Goal: Information Seeking & Learning: Check status

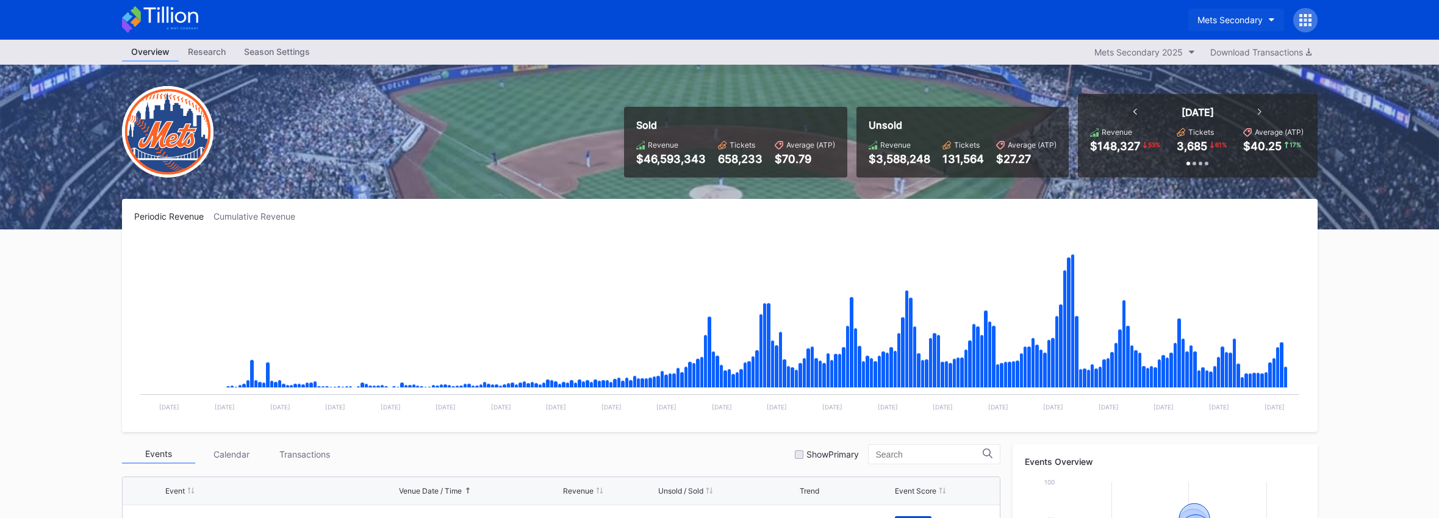
click at [1213, 25] on button "Mets Secondary" at bounding box center [1236, 20] width 96 height 23
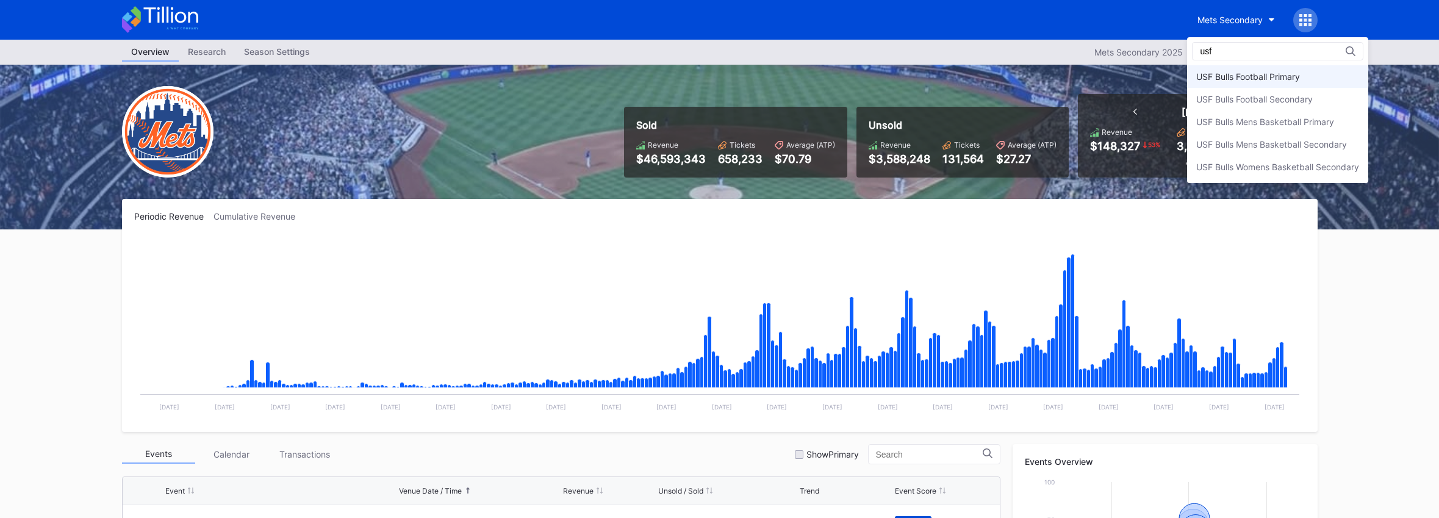
type input "usf"
click at [1230, 76] on div "USF Bulls Football Primary" at bounding box center [1248, 76] width 104 height 10
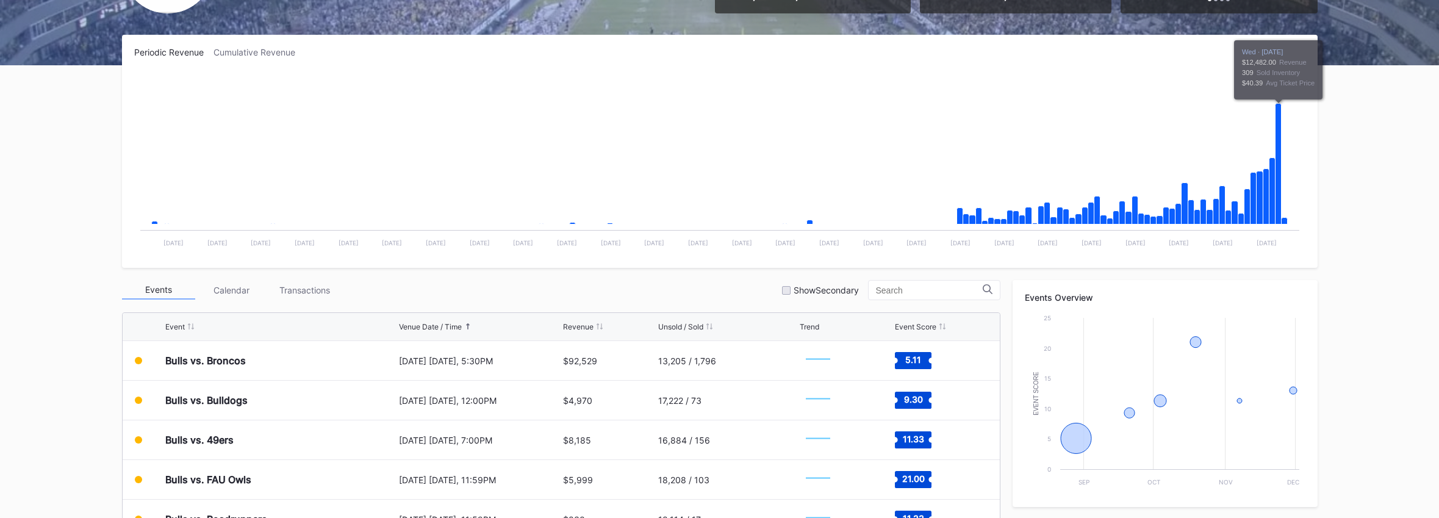
scroll to position [215, 0]
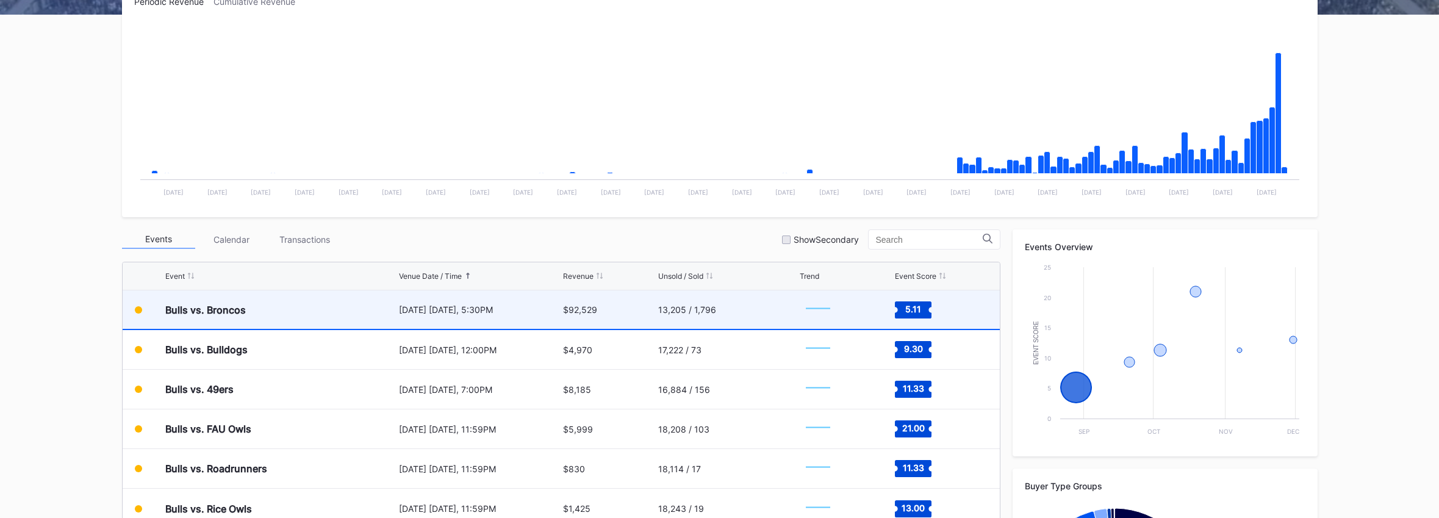
click at [718, 310] on div "13,205 / 1,796" at bounding box center [727, 309] width 138 height 38
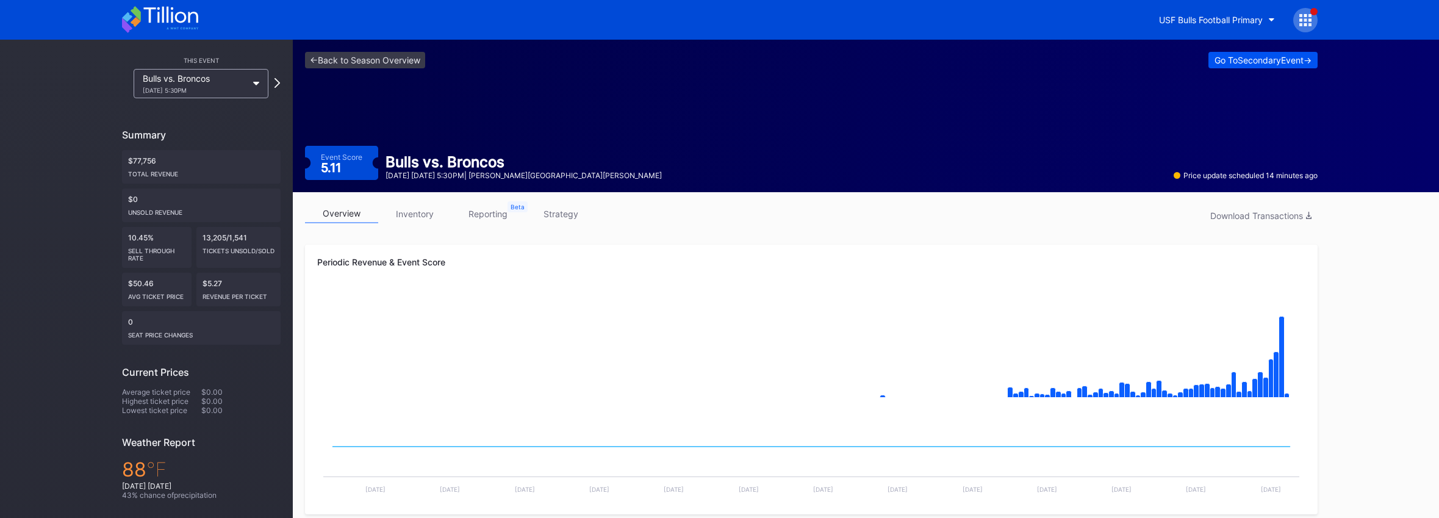
click at [1249, 62] on div "Go To Secondary Event ->" at bounding box center [1262, 60] width 97 height 10
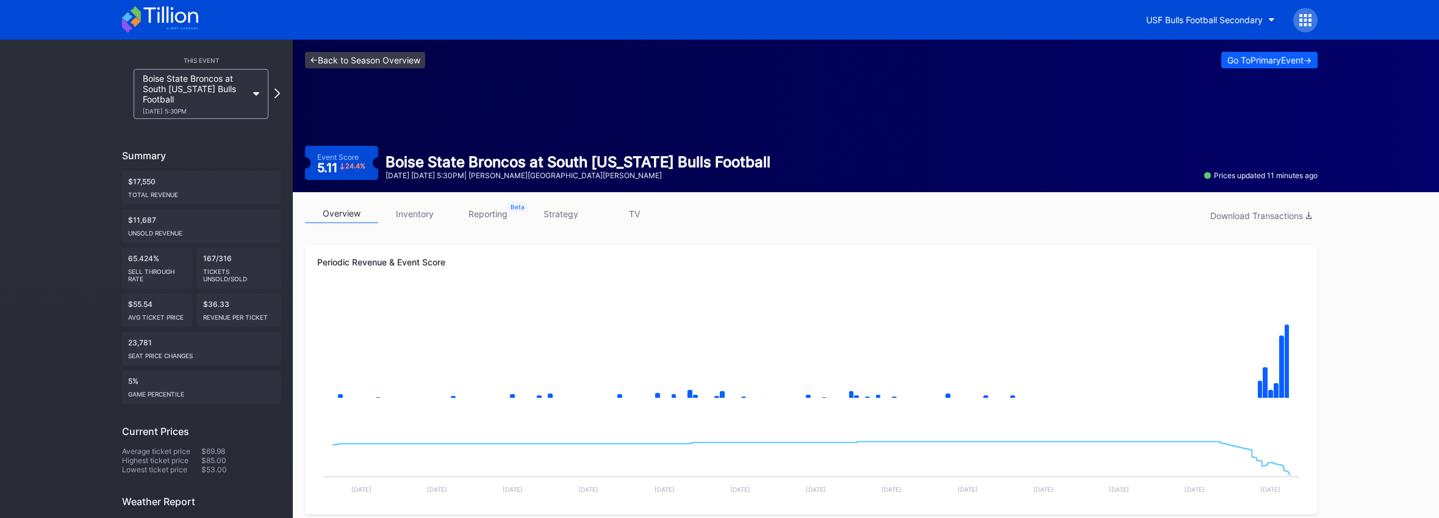
click at [396, 57] on link "<- Back to Season Overview" at bounding box center [365, 60] width 120 height 16
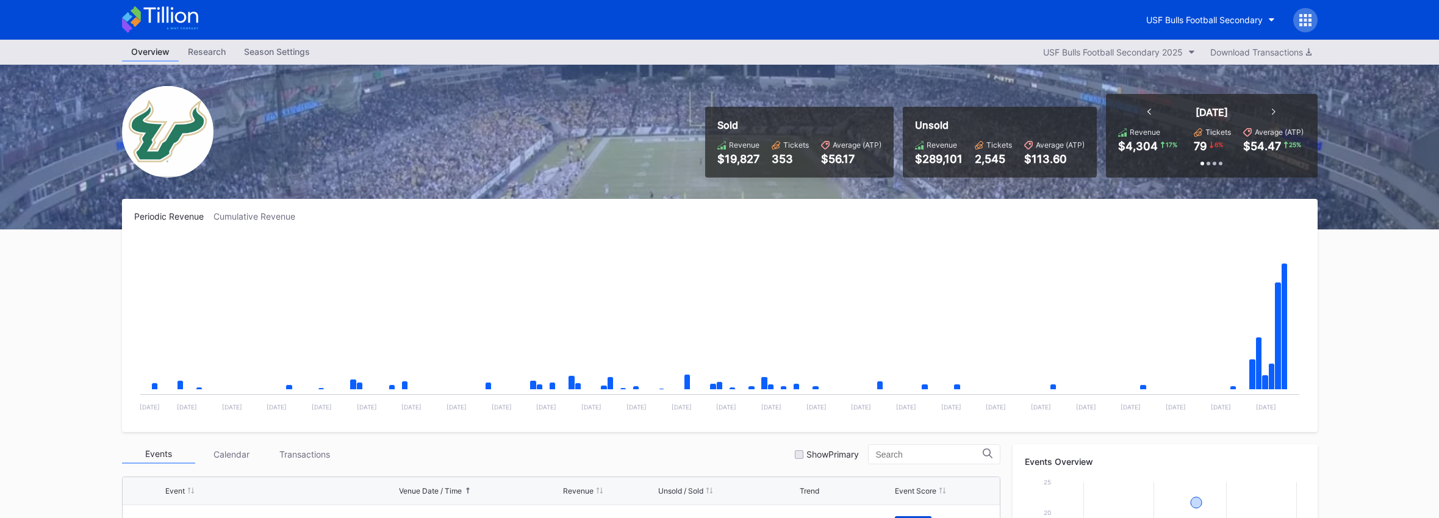
click at [158, 22] on icon at bounding box center [170, 15] width 54 height 16
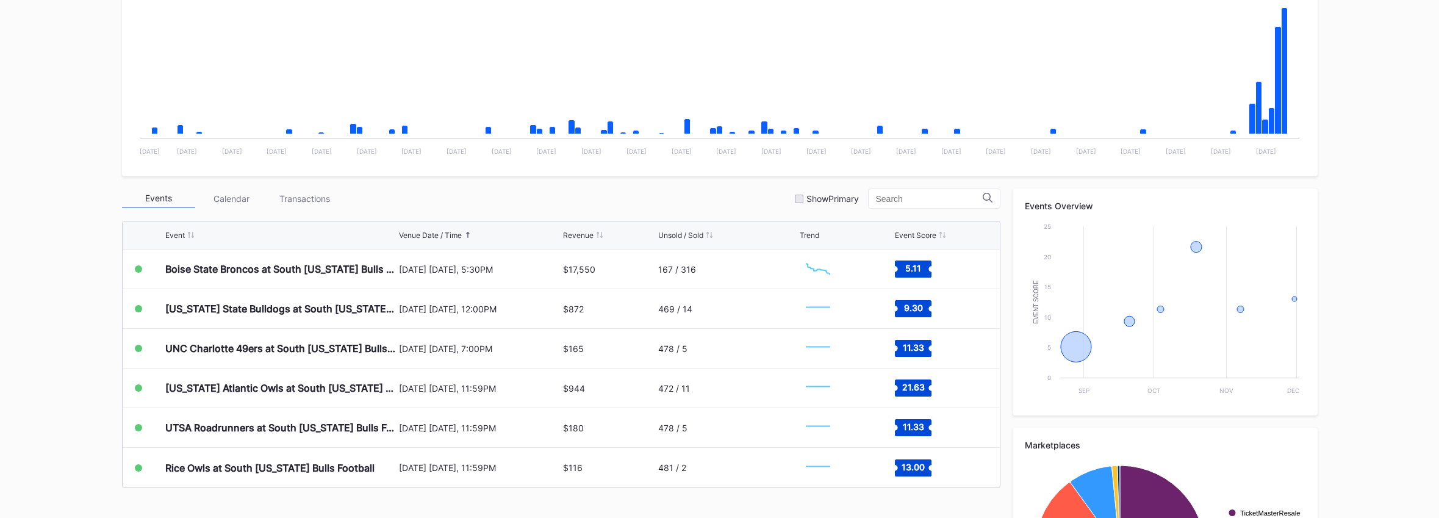
scroll to position [322, 0]
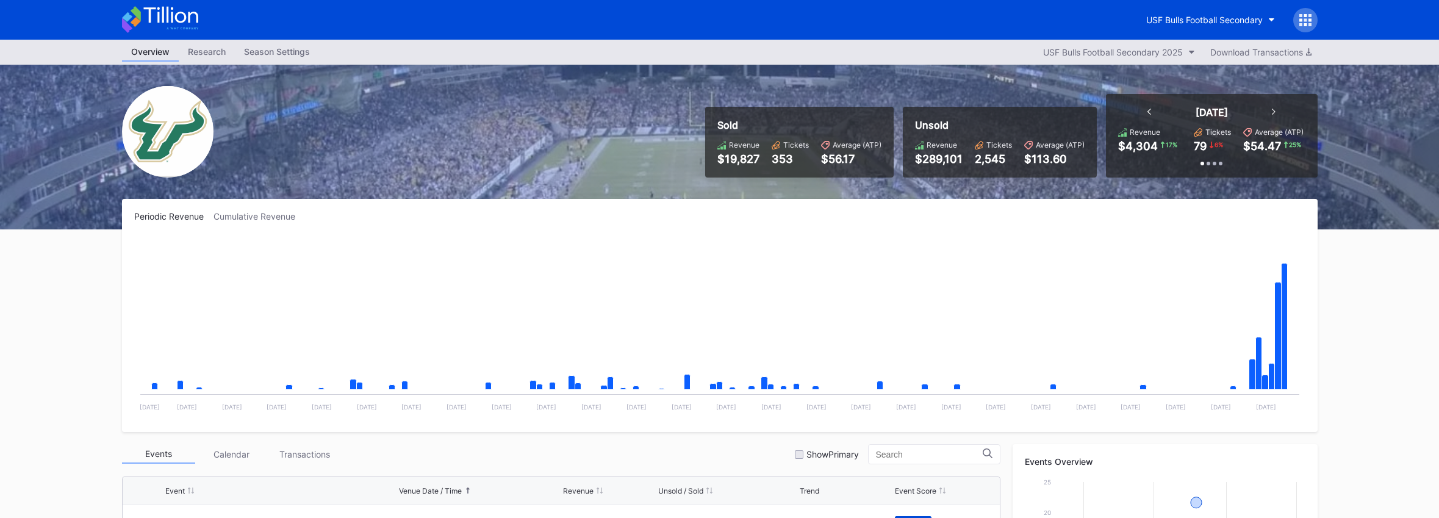
click at [1292, 27] on div "USF Bulls Football Secondary" at bounding box center [1227, 20] width 181 height 24
click at [1294, 18] on div at bounding box center [1305, 20] width 24 height 24
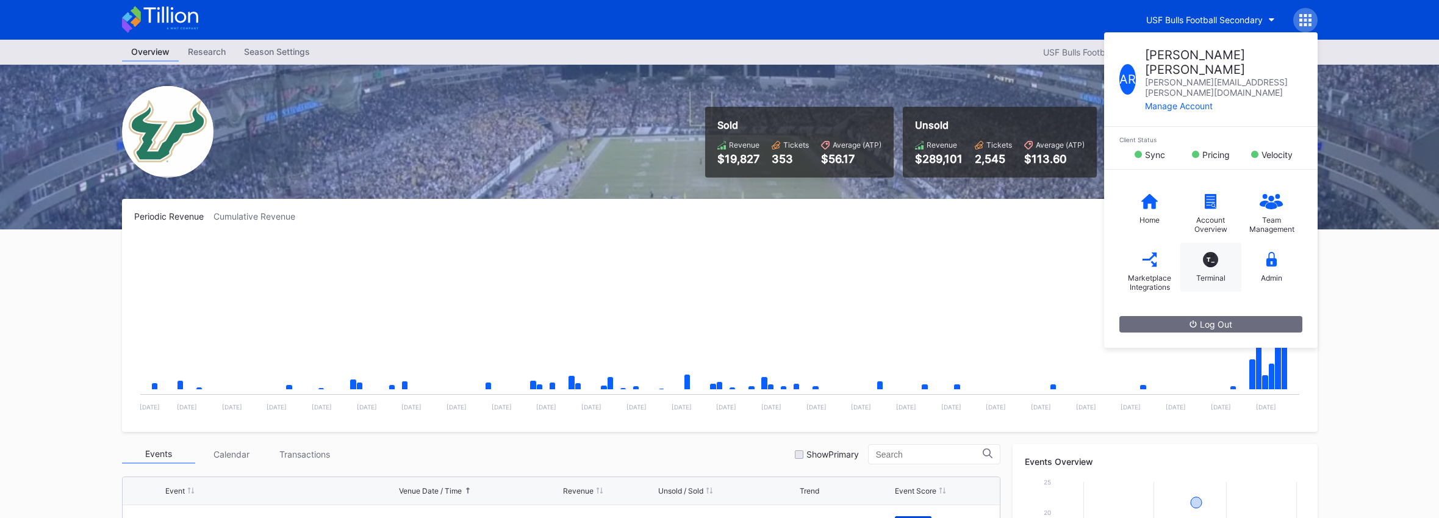
click at [1220, 243] on div "T_ Terminal" at bounding box center [1210, 267] width 61 height 49
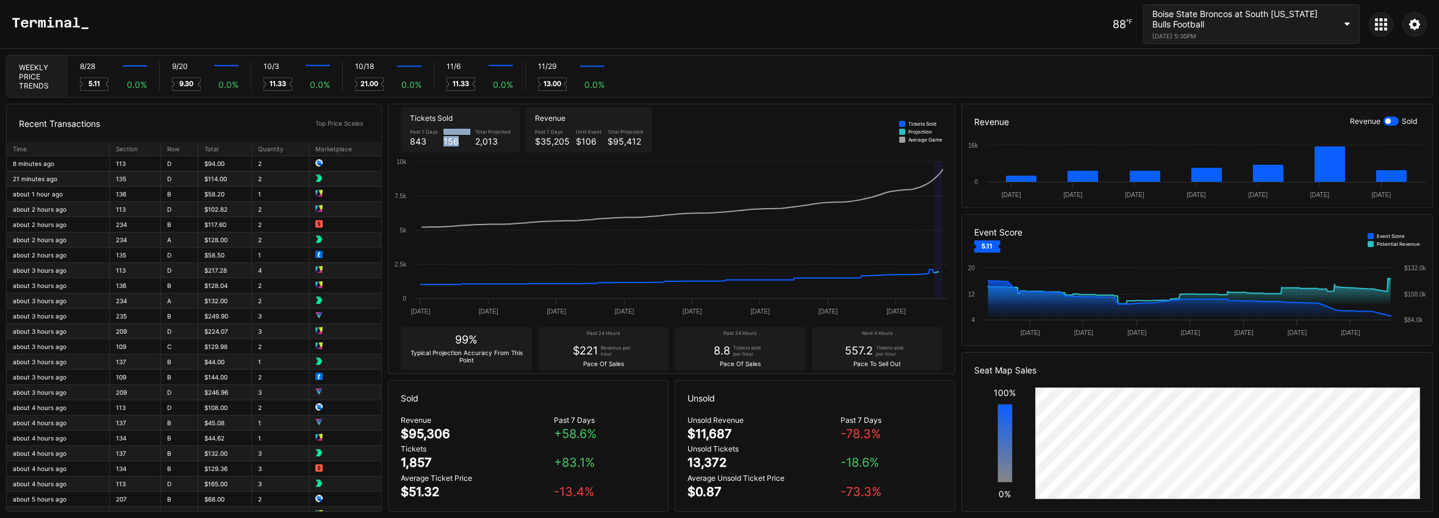
drag, startPoint x: 456, startPoint y: 142, endPoint x: 431, endPoint y: 142, distance: 25.0
click at [431, 142] on div "Past 7 Days 843 Until Event 156 Total Projected 2,013" at bounding box center [460, 138] width 107 height 24
drag, startPoint x: 396, startPoint y: 468, endPoint x: 431, endPoint y: 468, distance: 35.4
click at [428, 468] on div "Revenue $95,306 Past 7 Days + 58.6 % Tickets 1,857 + 83.1 % Average Ticket Pric…" at bounding box center [528, 463] width 279 height 96
drag, startPoint x: 435, startPoint y: 468, endPoint x: 448, endPoint y: 435, distance: 35.3
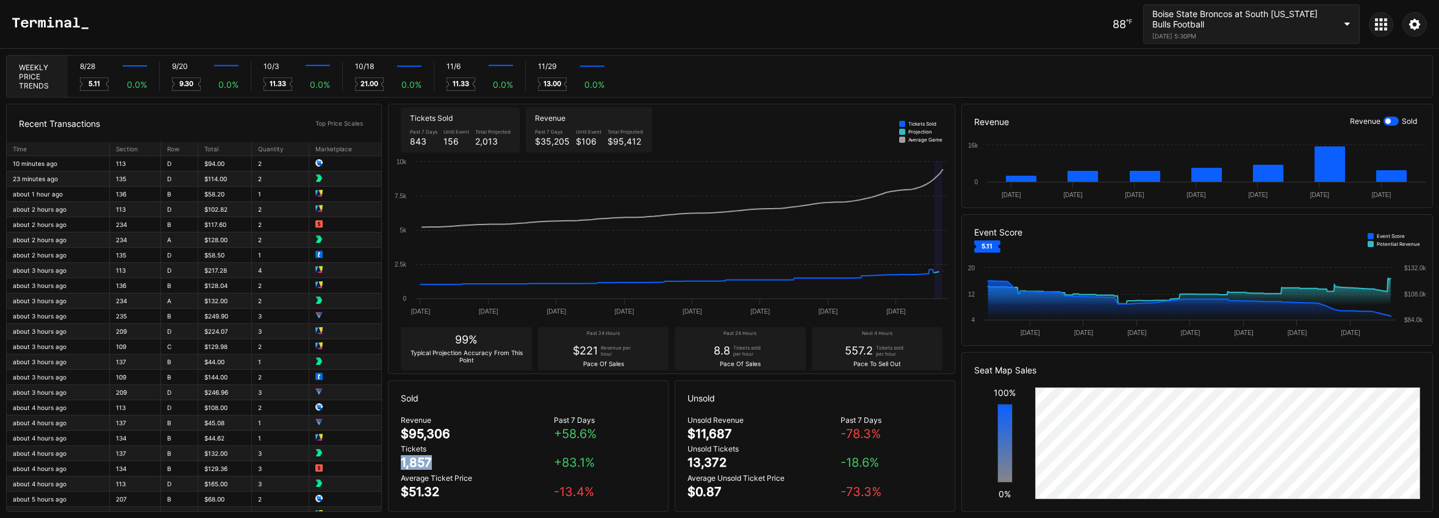
click at [435, 467] on div "Tickets 1,857" at bounding box center [477, 457] width 153 height 26
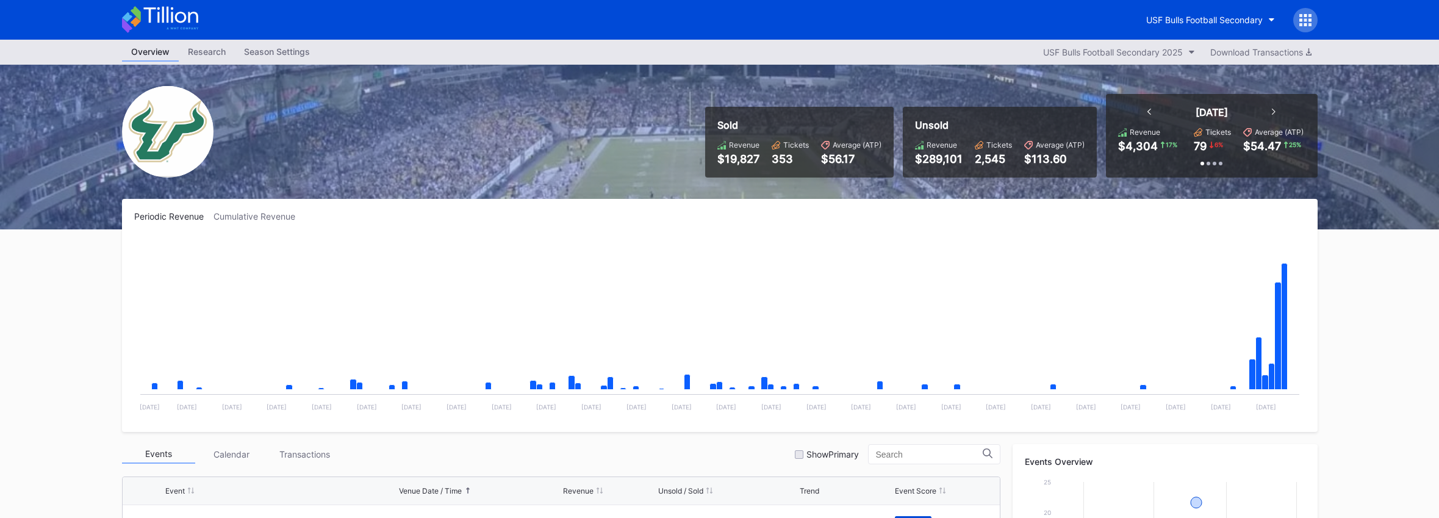
click at [153, 12] on icon at bounding box center [160, 19] width 76 height 27
click at [1180, 21] on div "USF Bulls Football Secondary" at bounding box center [1204, 20] width 117 height 10
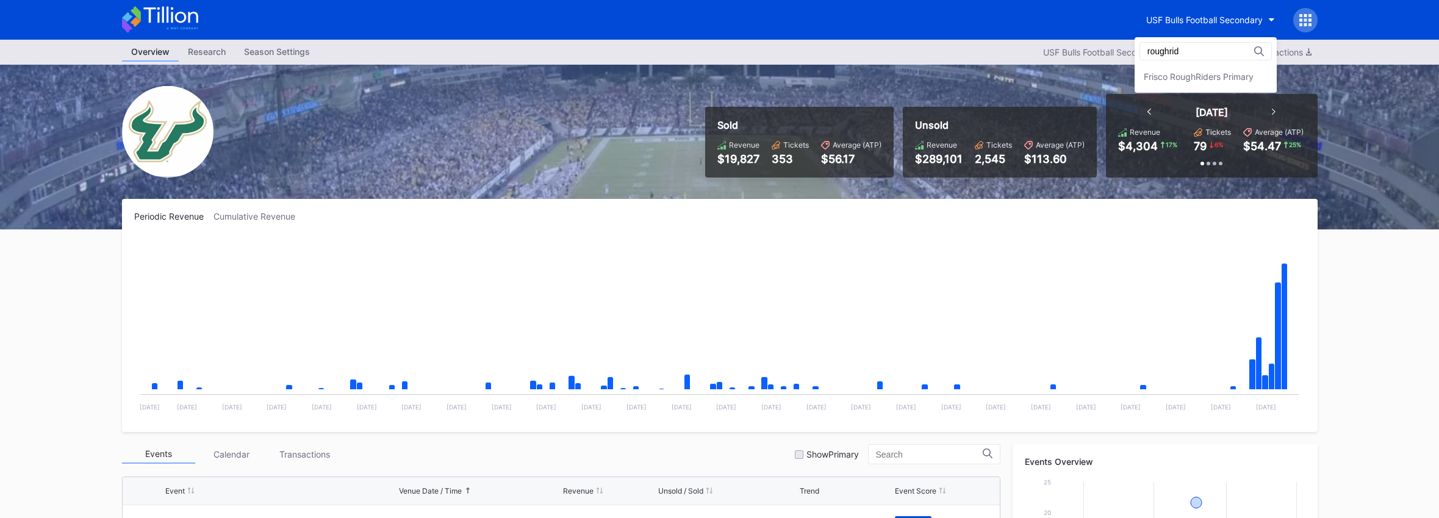
type input "roughrid"
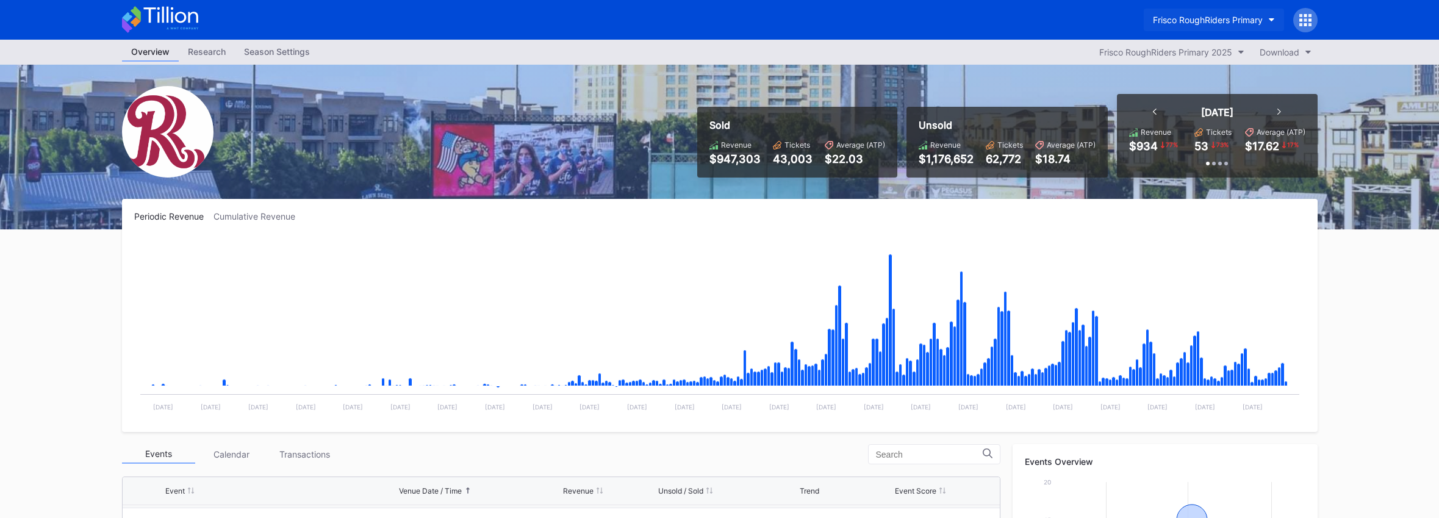
click at [1233, 13] on button "Frisco RoughRiders Primary" at bounding box center [1214, 20] width 140 height 23
type input "nationals"
click at [1194, 79] on div "Fredericksburg Nationals Primary" at bounding box center [1193, 76] width 85 height 10
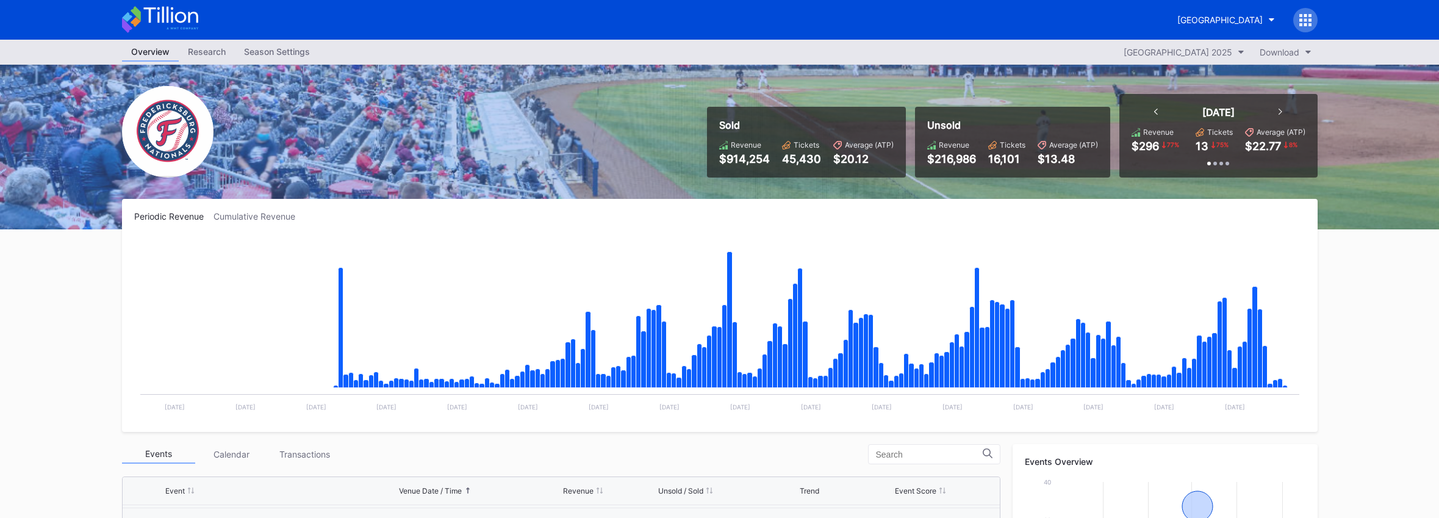
click at [174, 20] on icon at bounding box center [160, 19] width 76 height 27
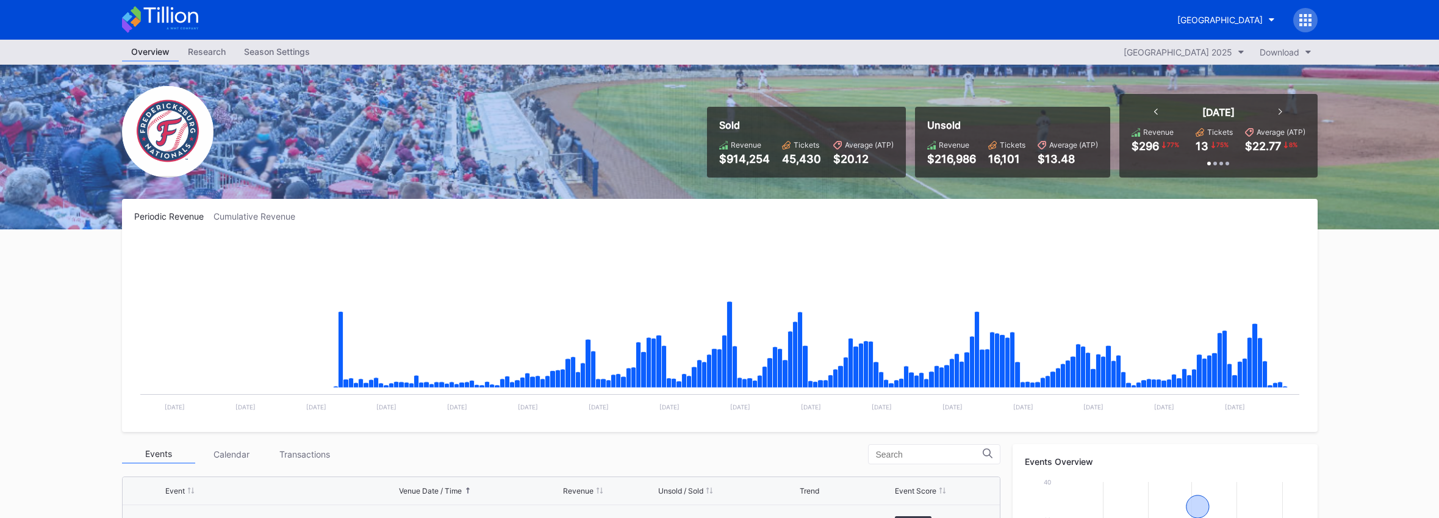
scroll to position [2217, 0]
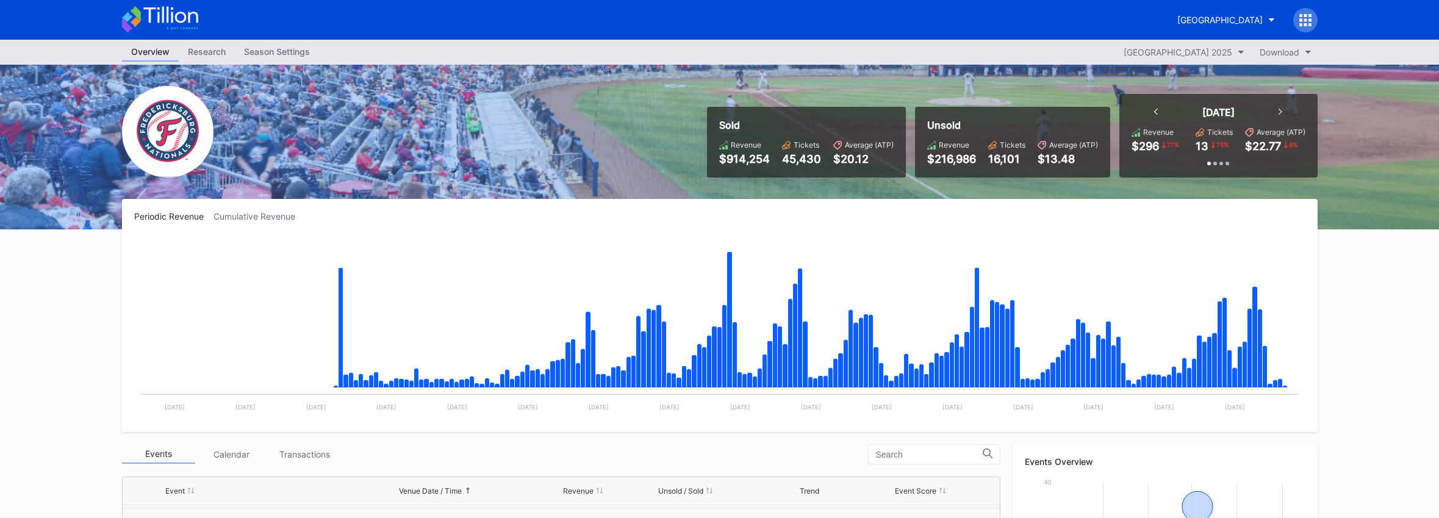
click at [141, 14] on icon at bounding box center [160, 19] width 76 height 27
click at [1311, 19] on div at bounding box center [1305, 20] width 24 height 24
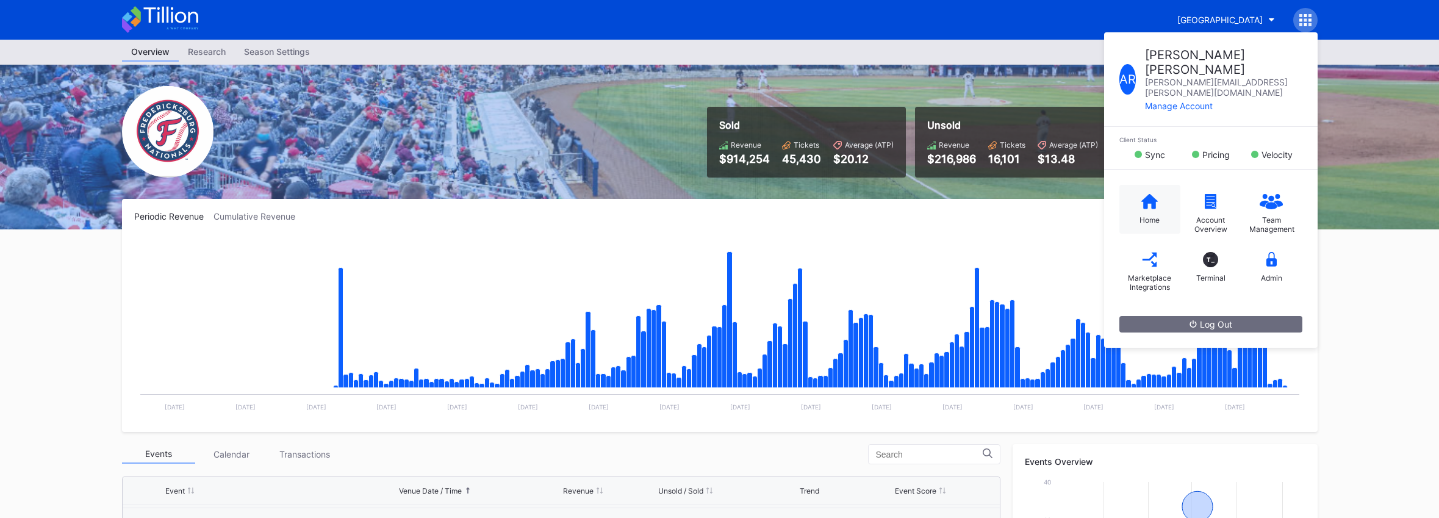
click at [1158, 190] on div "Home" at bounding box center [1149, 209] width 61 height 49
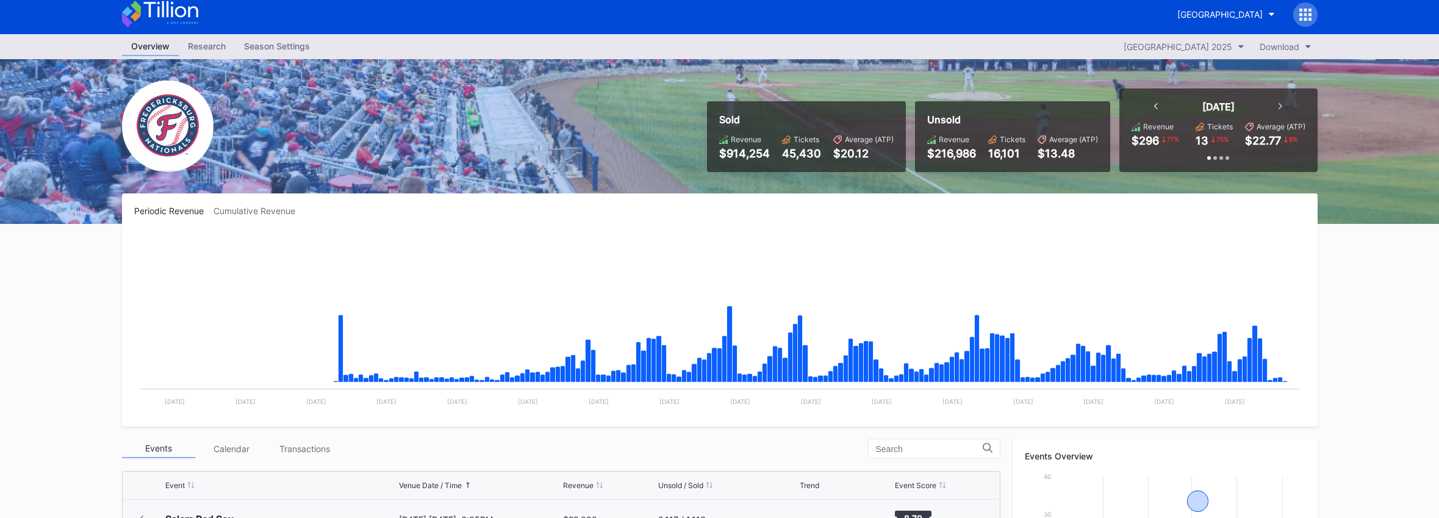
scroll to position [2217, 0]
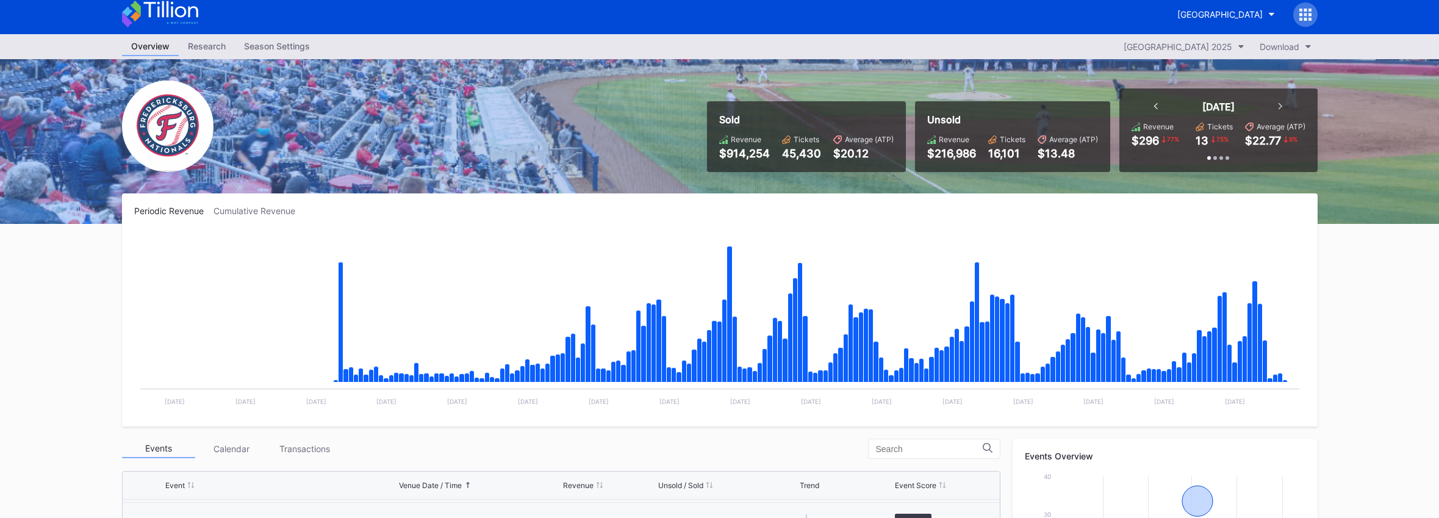
click at [160, 15] on icon at bounding box center [160, 14] width 76 height 27
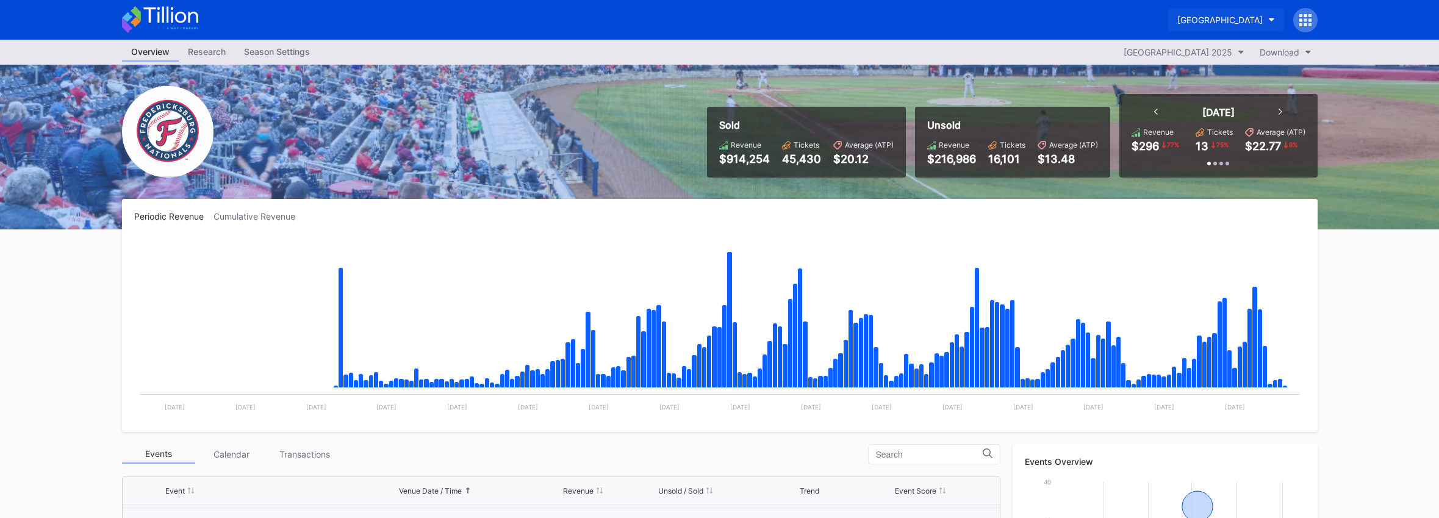
click at [1203, 18] on div "Fredericksburg Nationals Primary" at bounding box center [1219, 20] width 85 height 10
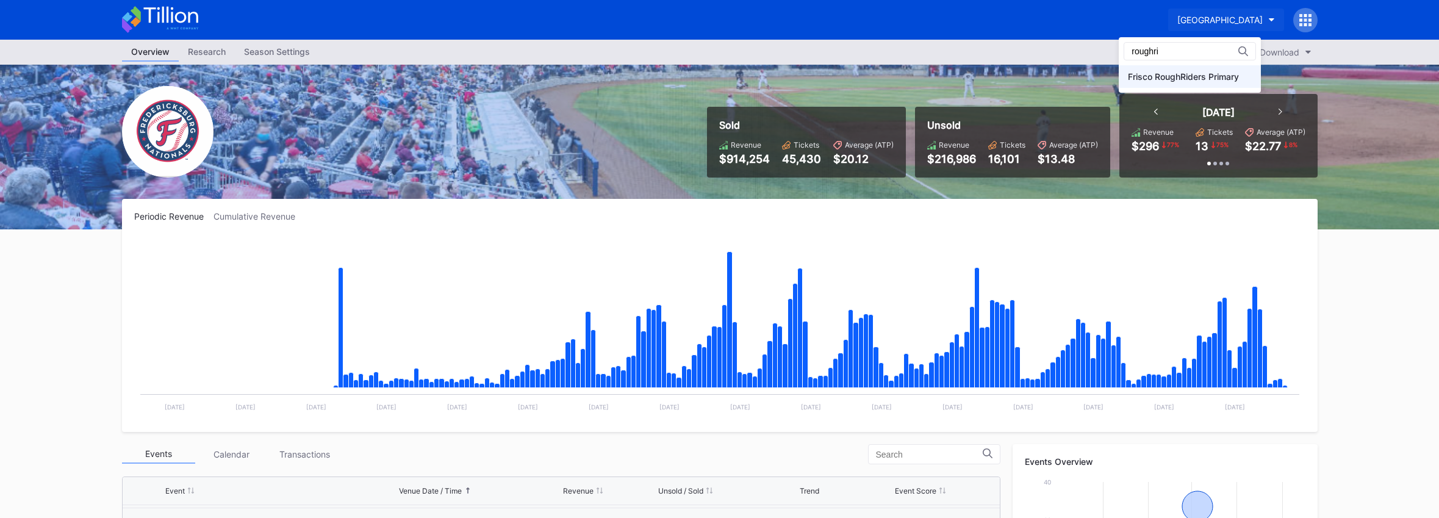
type input "roughri"
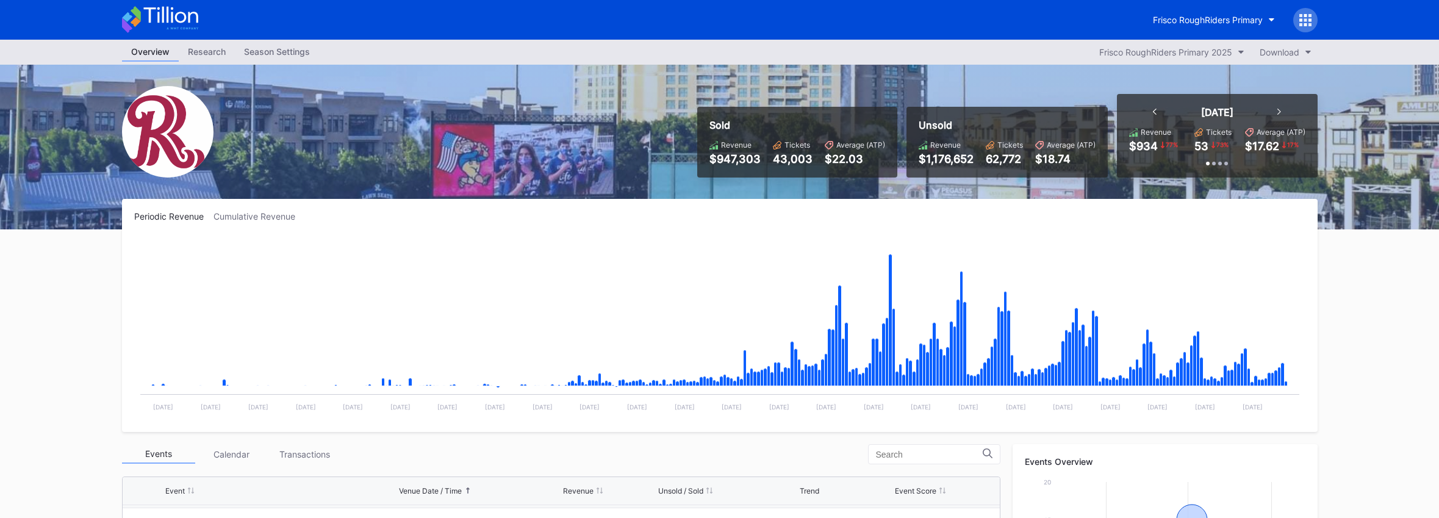
click at [157, 13] on icon at bounding box center [170, 15] width 54 height 16
click at [1216, 23] on div "Frisco RoughRiders Primary" at bounding box center [1208, 20] width 110 height 10
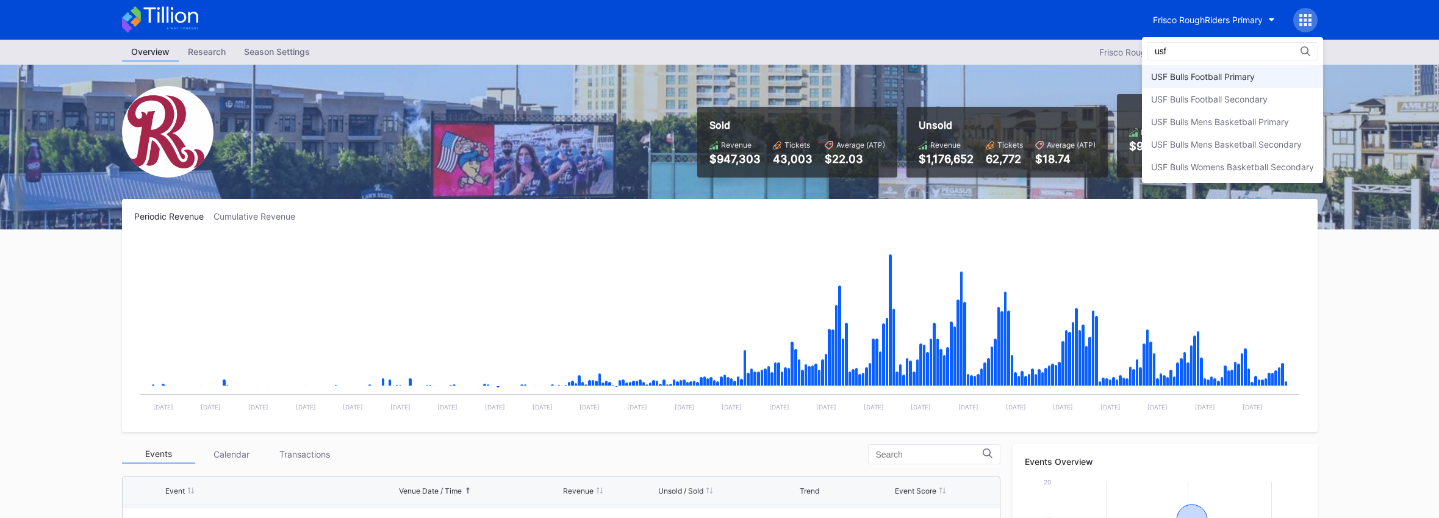
type input "usf"
click at [1213, 72] on div "USF Bulls Football Primary" at bounding box center [1203, 76] width 104 height 10
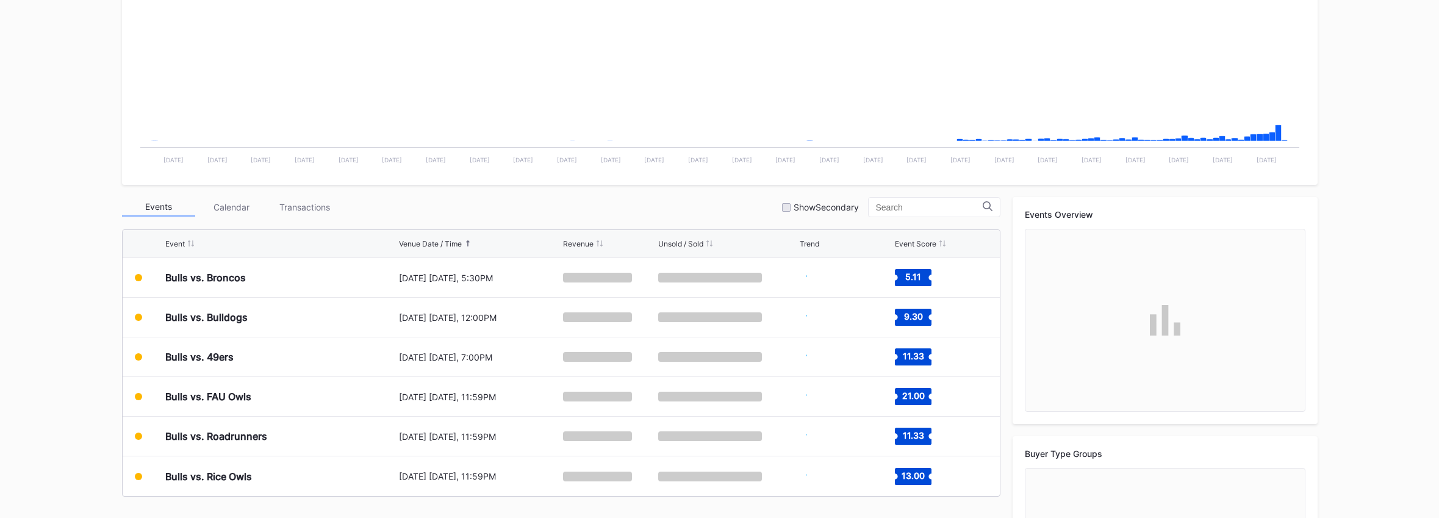
scroll to position [404, 0]
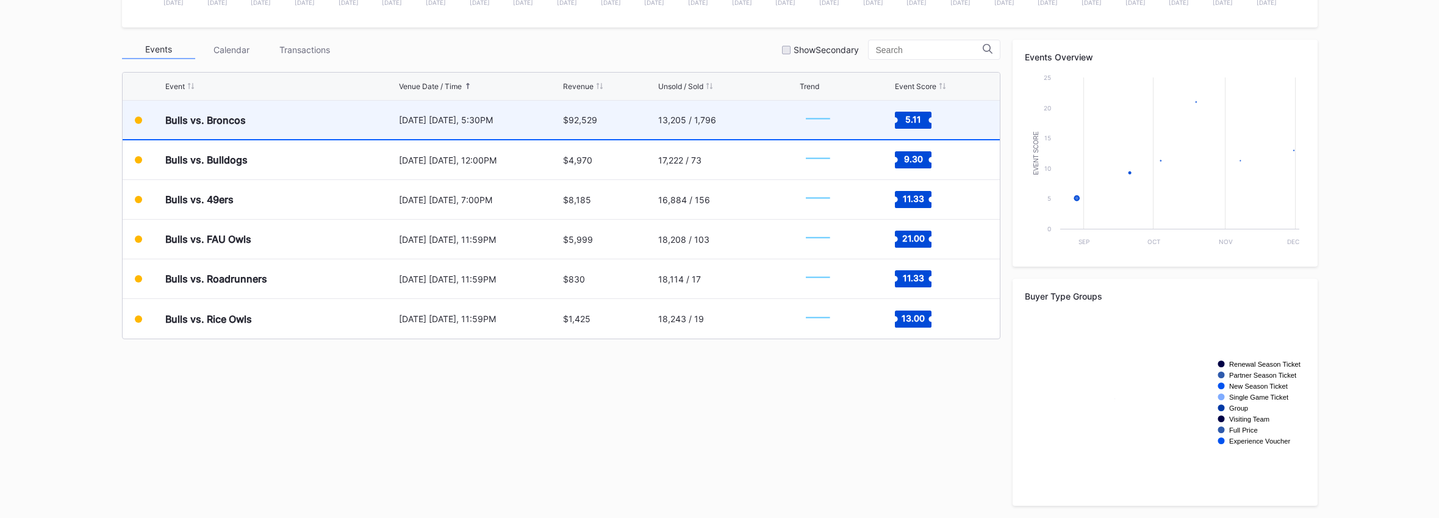
click at [536, 117] on div "[DATE] [DATE], 5:30PM" at bounding box center [480, 120] width 162 height 10
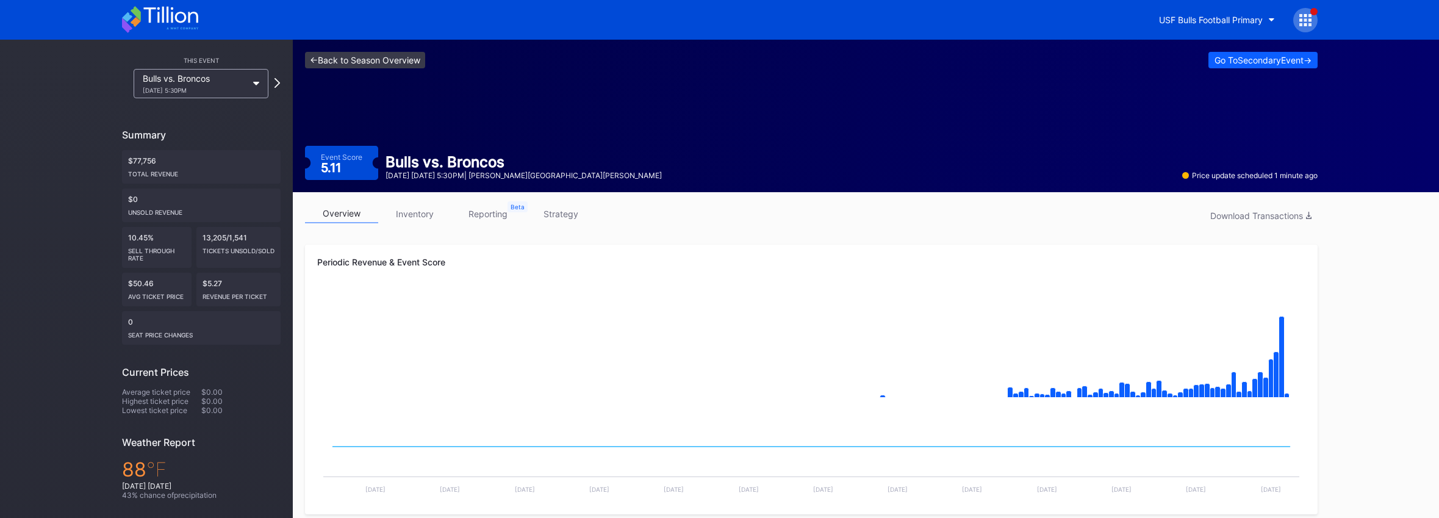
click at [404, 60] on link "<- Back to Season Overview" at bounding box center [365, 60] width 120 height 16
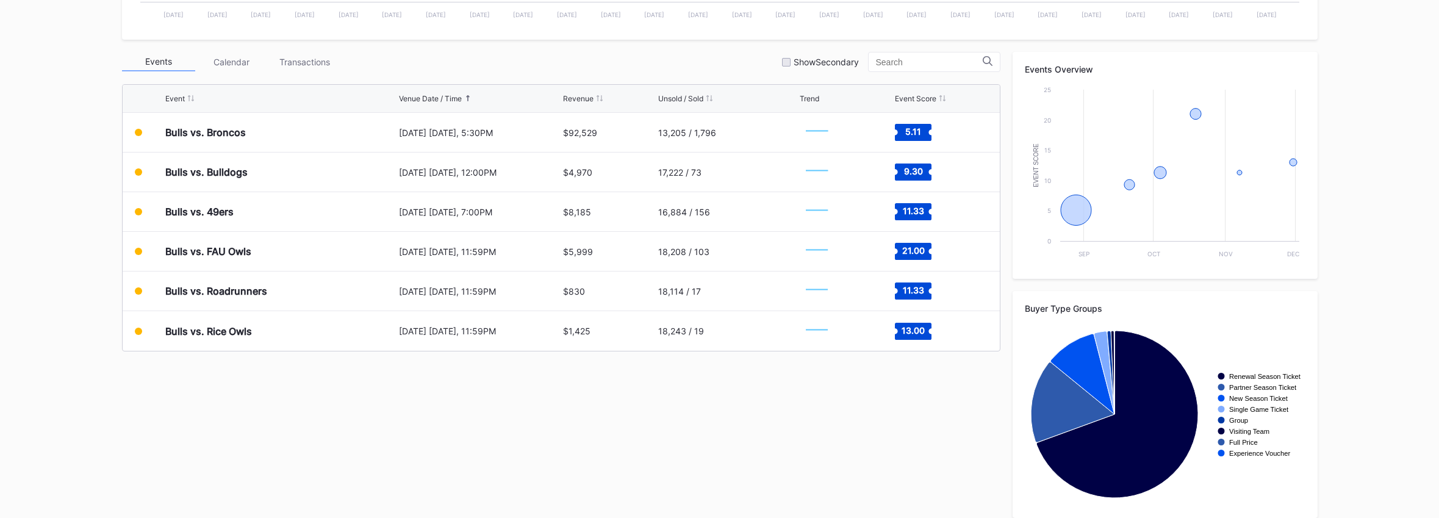
scroll to position [404, 0]
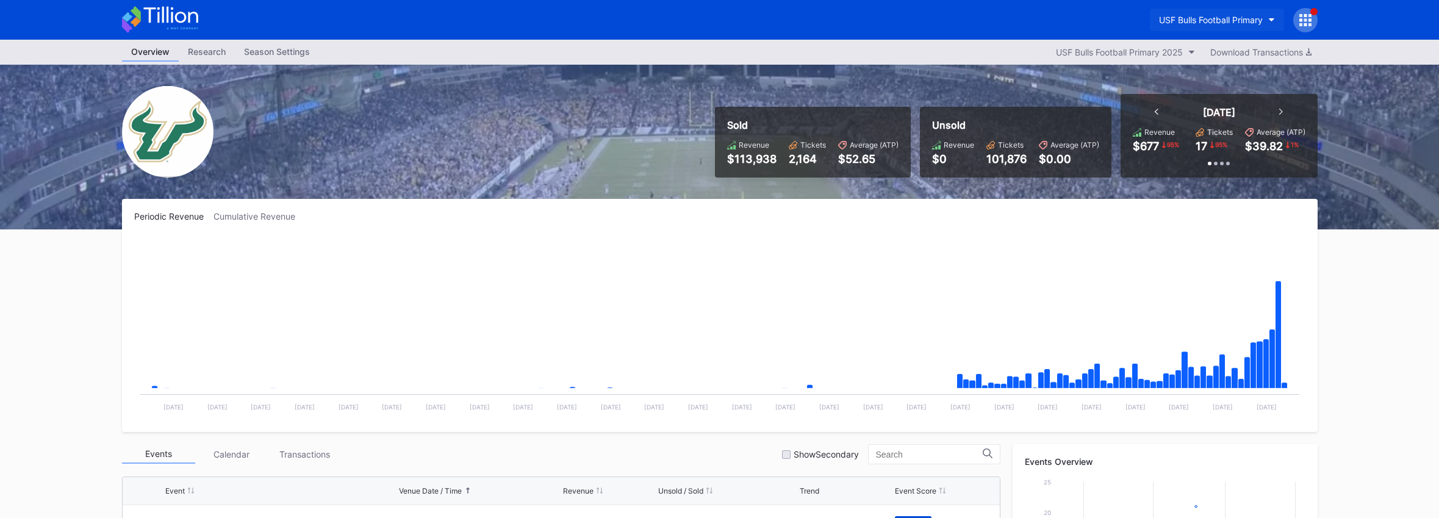
click at [1234, 17] on div "USF Bulls Football Primary" at bounding box center [1211, 20] width 104 height 10
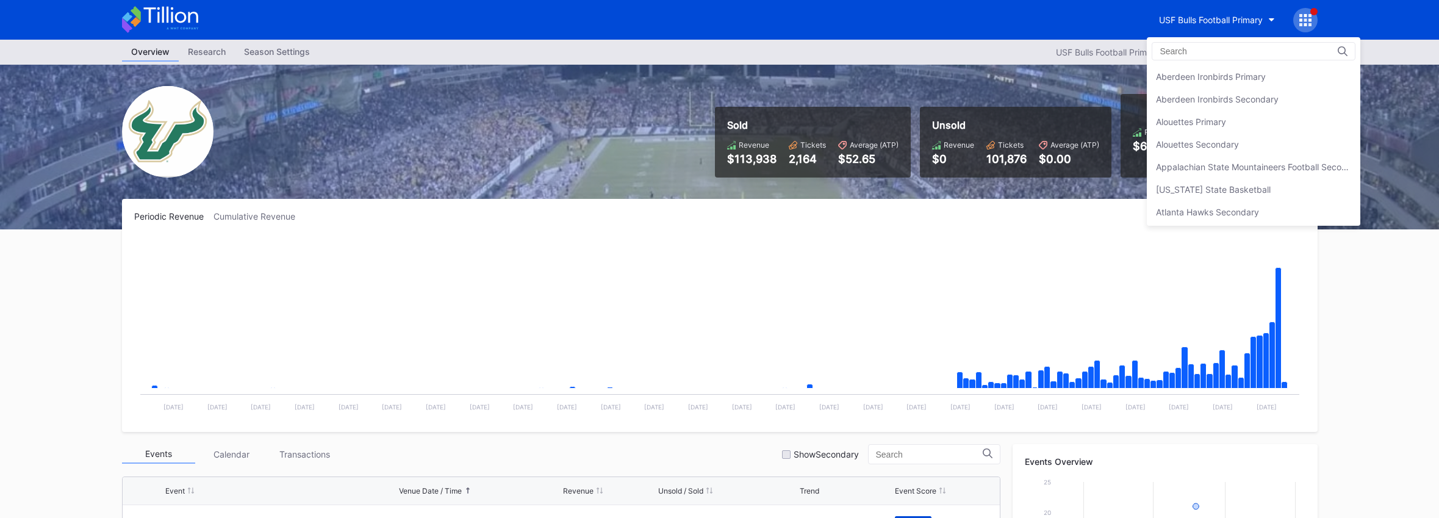
scroll to position [4062, 0]
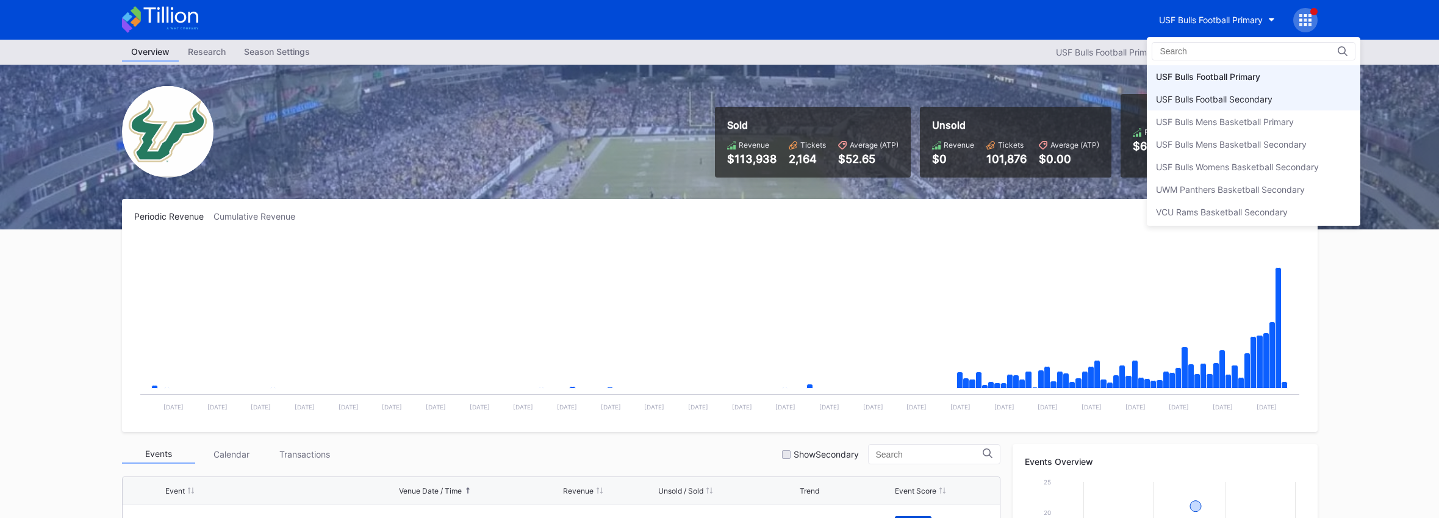
click at [1192, 95] on div "USF Bulls Football Secondary" at bounding box center [1214, 99] width 117 height 10
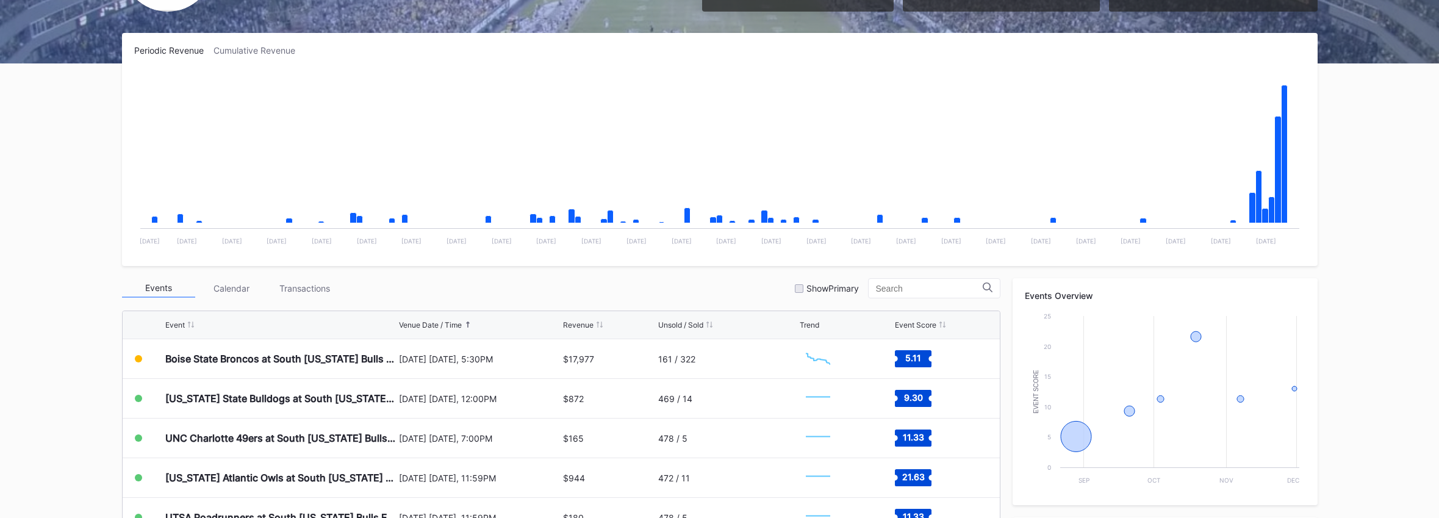
scroll to position [404, 0]
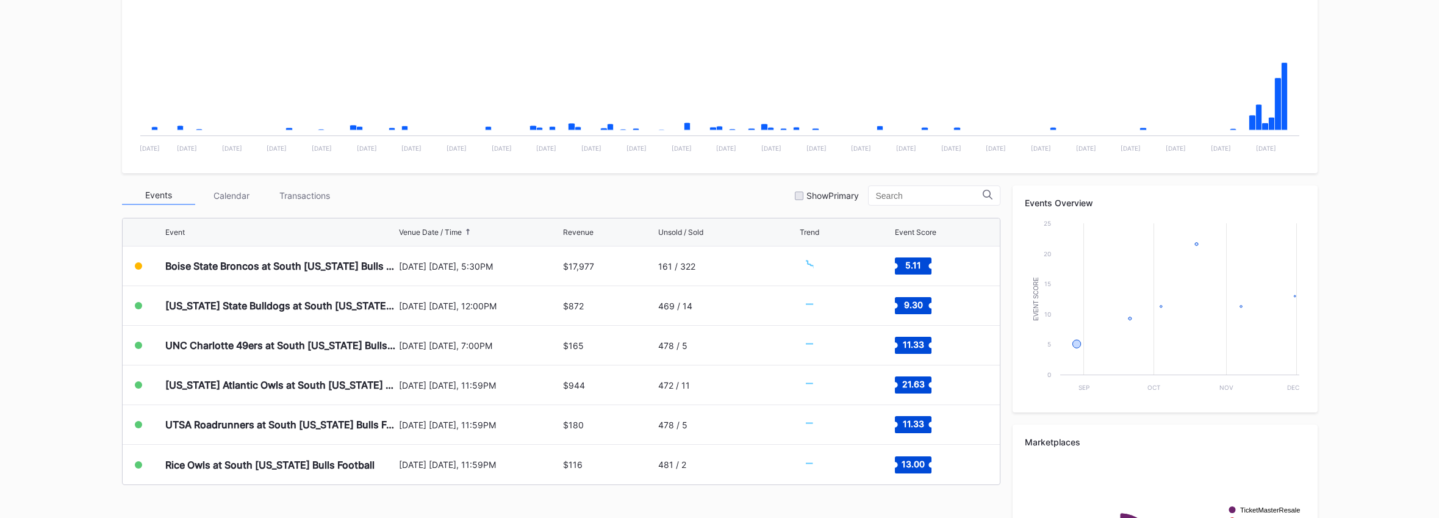
scroll to position [404, 0]
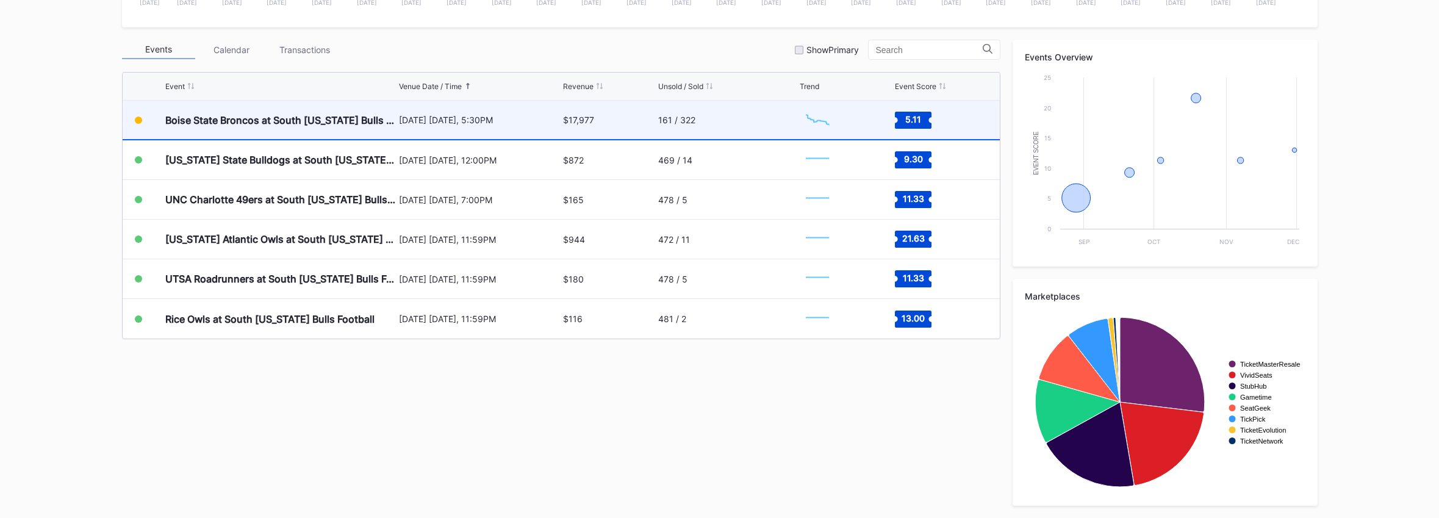
click at [426, 110] on div "[DATE] [DATE], 5:30PM" at bounding box center [480, 120] width 162 height 38
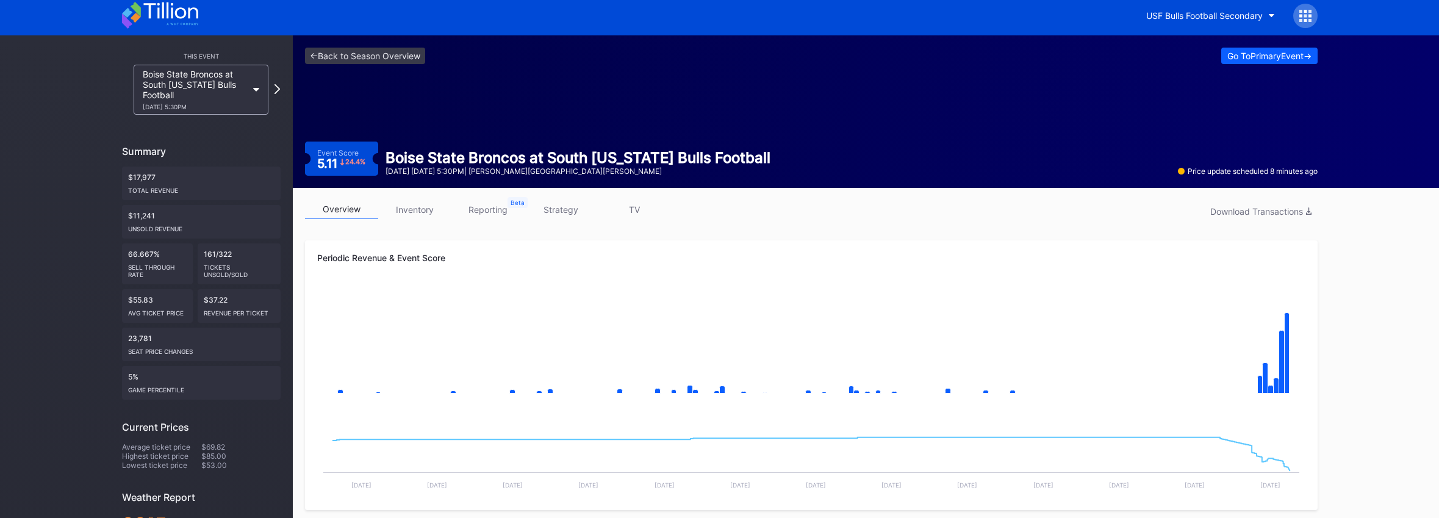
scroll to position [2, 0]
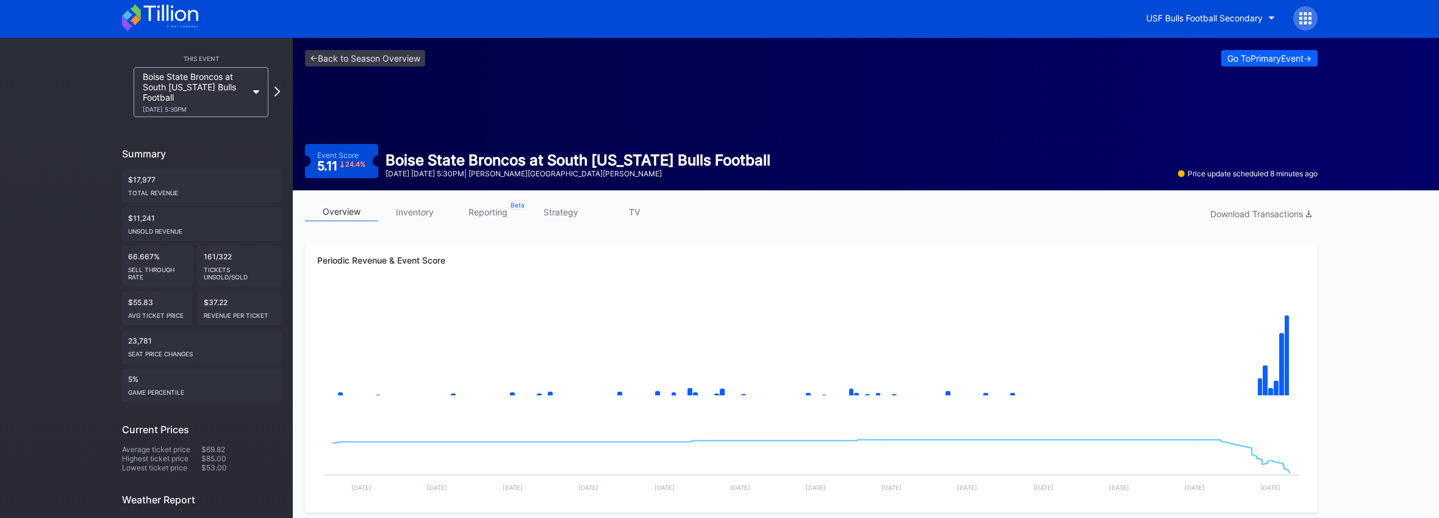
click at [428, 220] on link "inventory" at bounding box center [414, 212] width 73 height 19
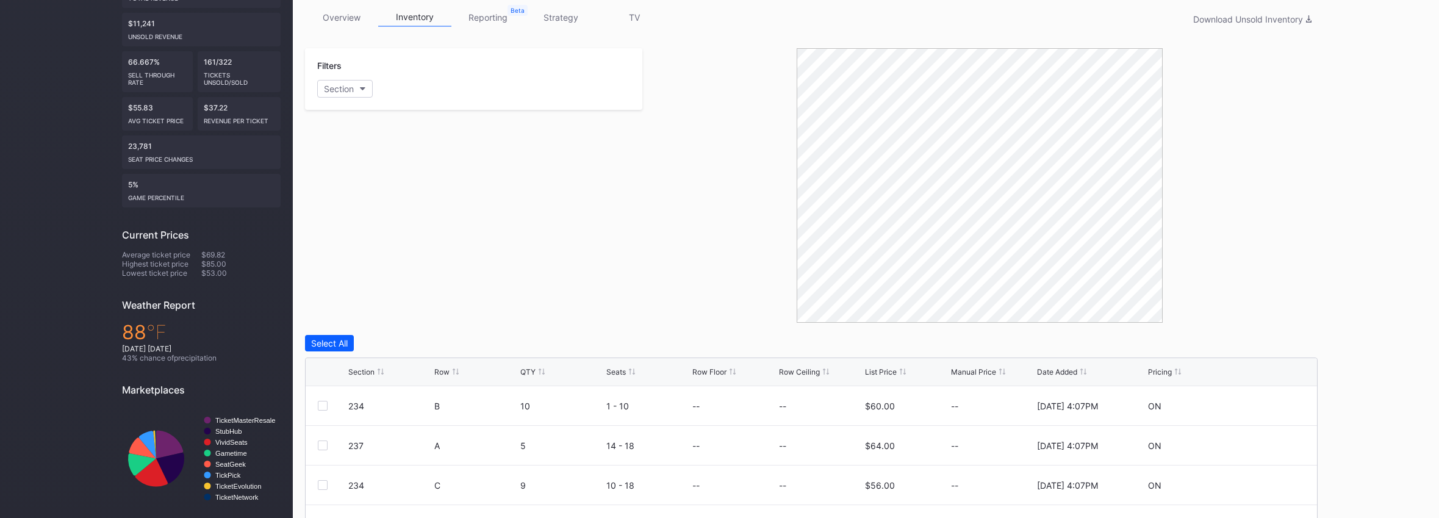
scroll to position [385, 0]
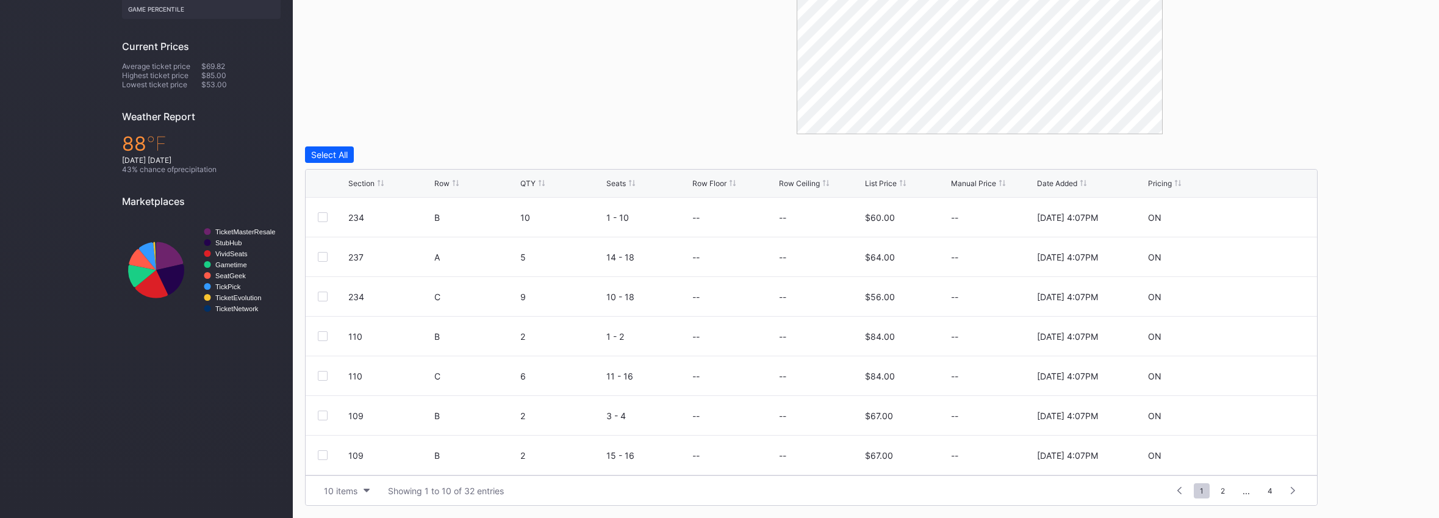
click at [891, 179] on div "List Price" at bounding box center [881, 183] width 32 height 9
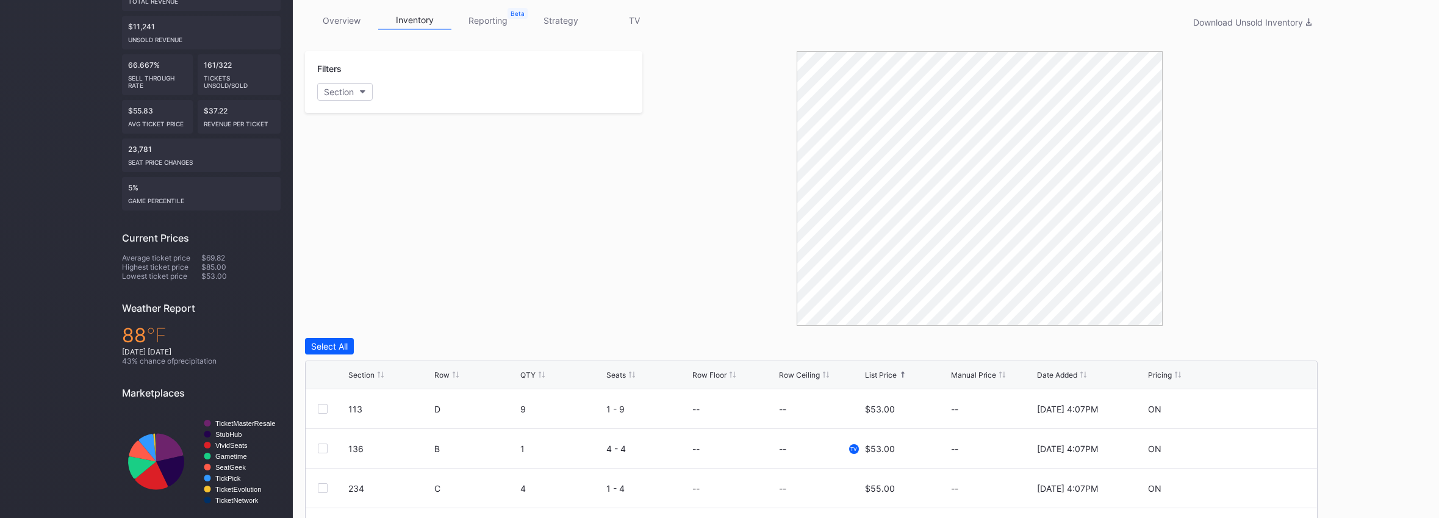
scroll to position [0, 0]
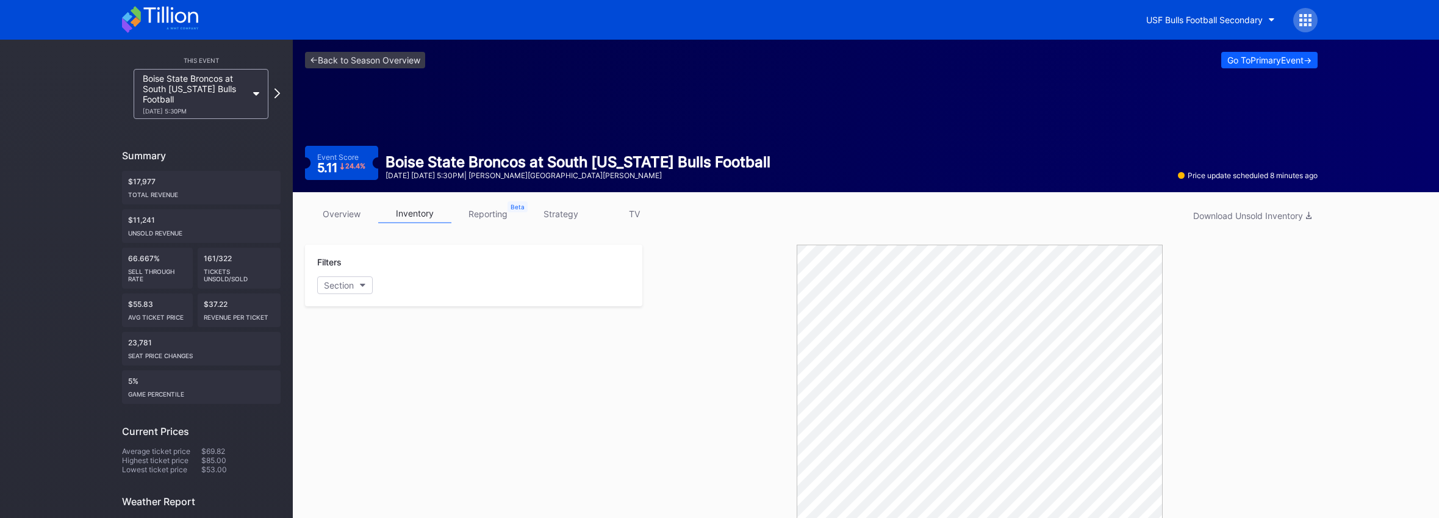
click at [331, 209] on link "overview" at bounding box center [341, 213] width 73 height 19
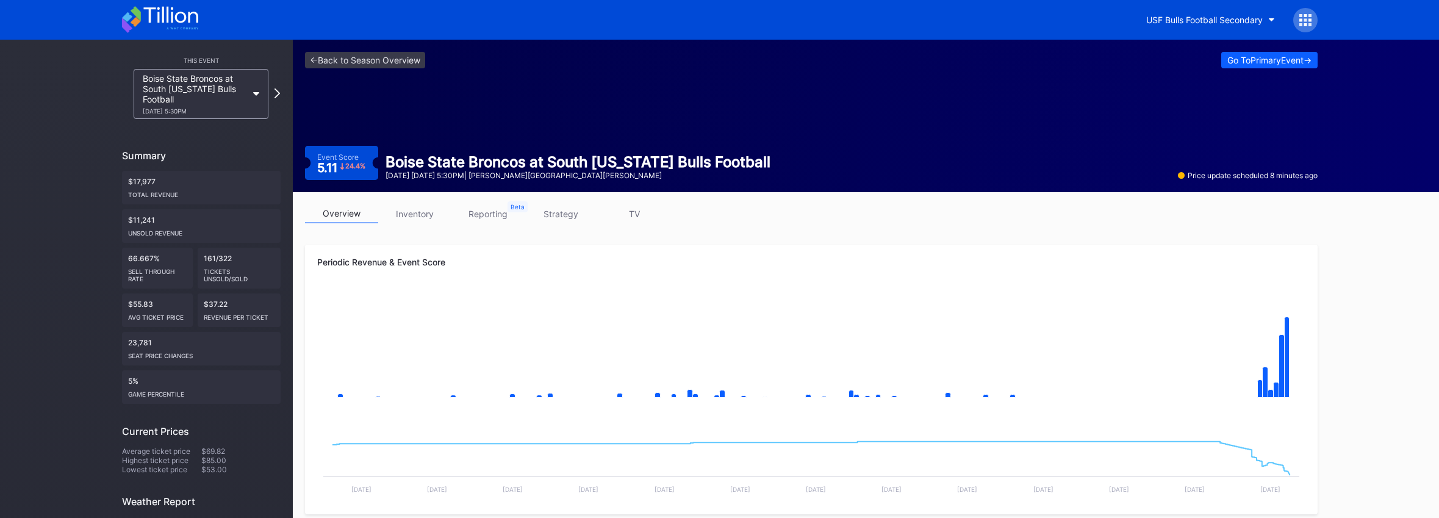
click at [157, 14] on icon at bounding box center [170, 15] width 54 height 16
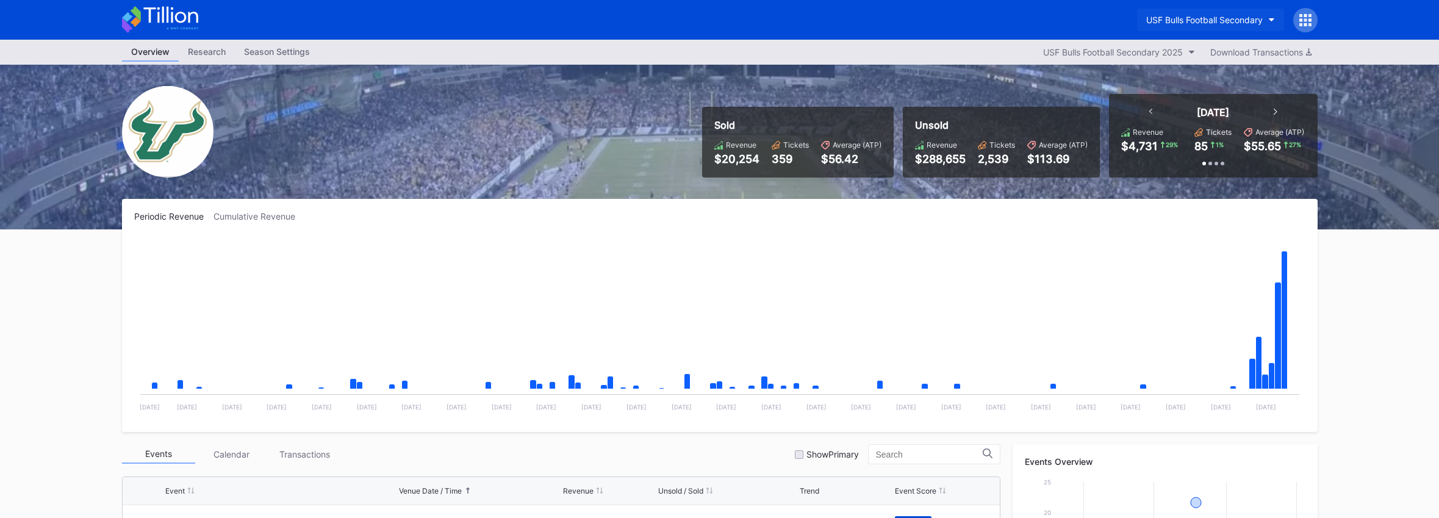
click at [1227, 24] on div "USF Bulls Football Secondary" at bounding box center [1204, 20] width 117 height 10
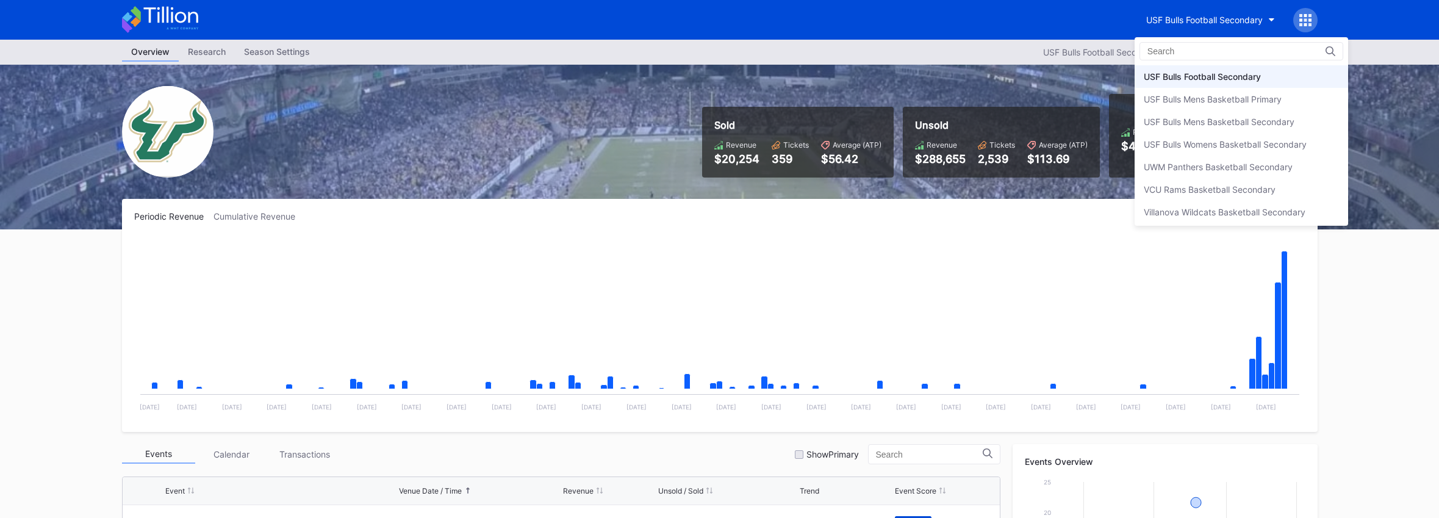
scroll to position [4042, 0]
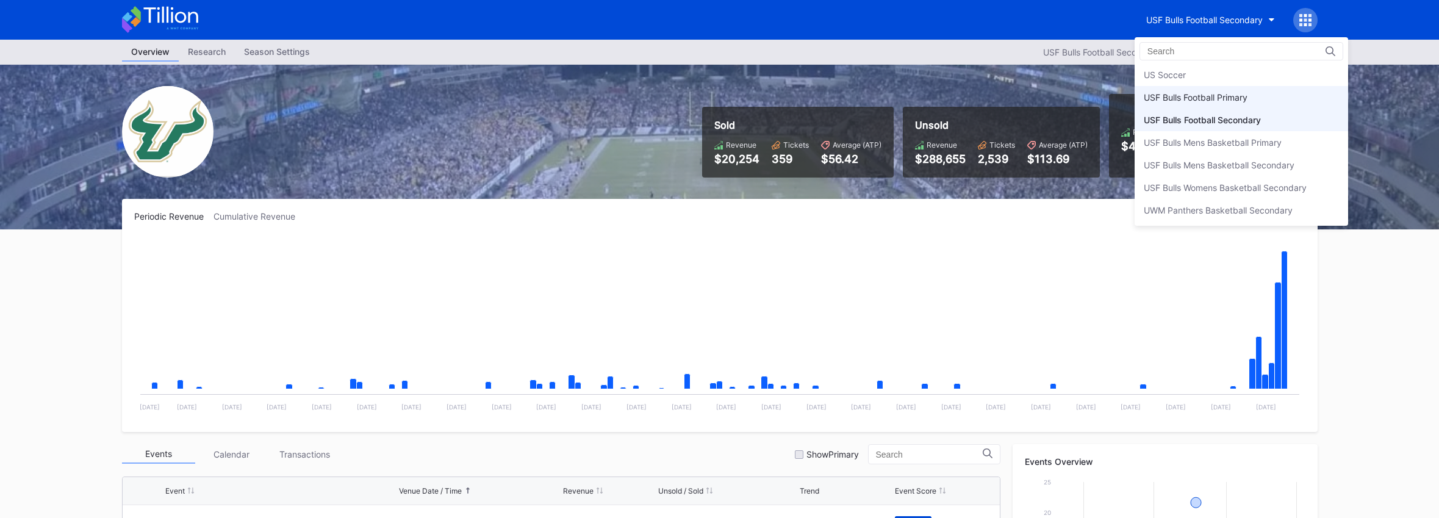
click at [1211, 102] on div "USF Bulls Football Primary" at bounding box center [1196, 97] width 104 height 10
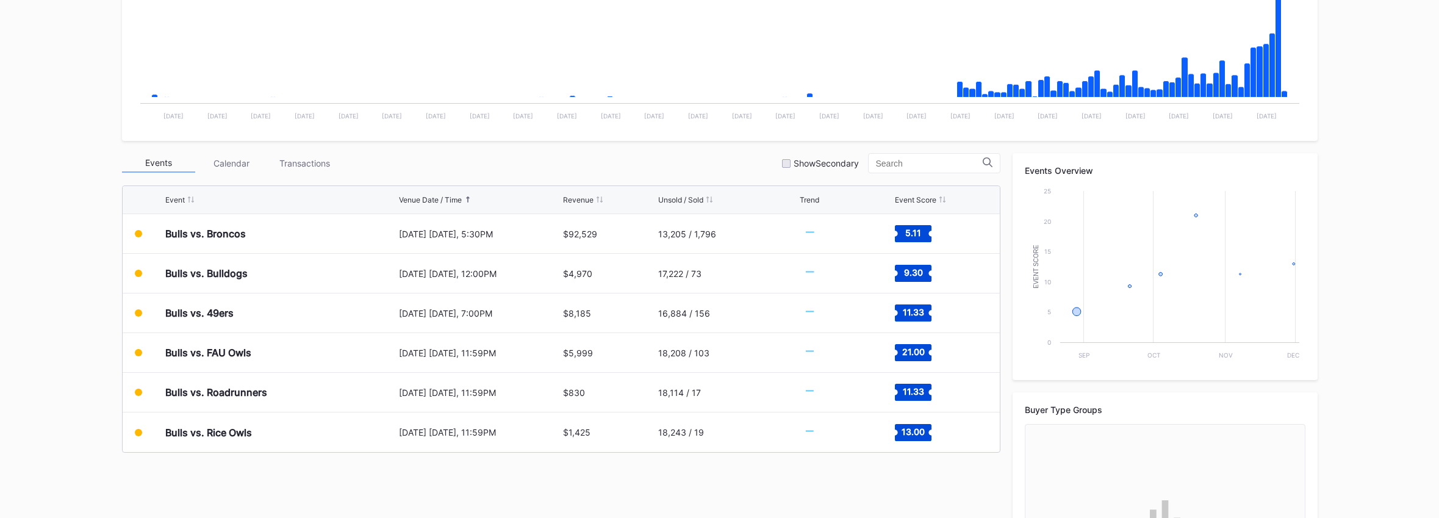
scroll to position [404, 0]
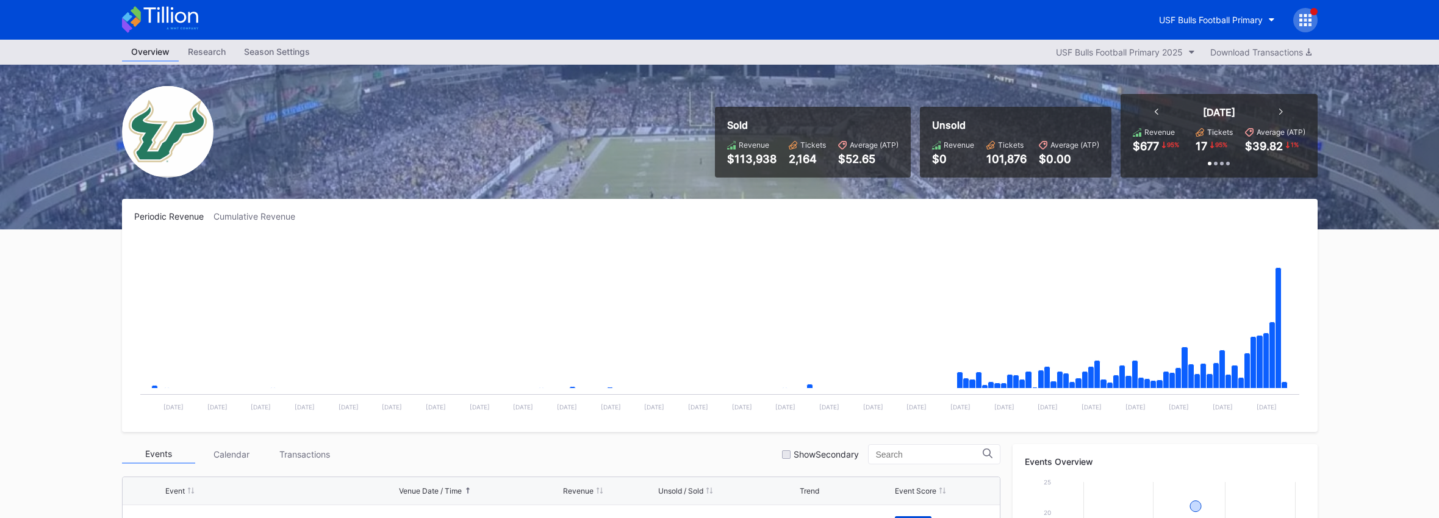
click at [175, 27] on icon at bounding box center [160, 19] width 76 height 27
click at [147, 27] on icon at bounding box center [160, 19] width 76 height 27
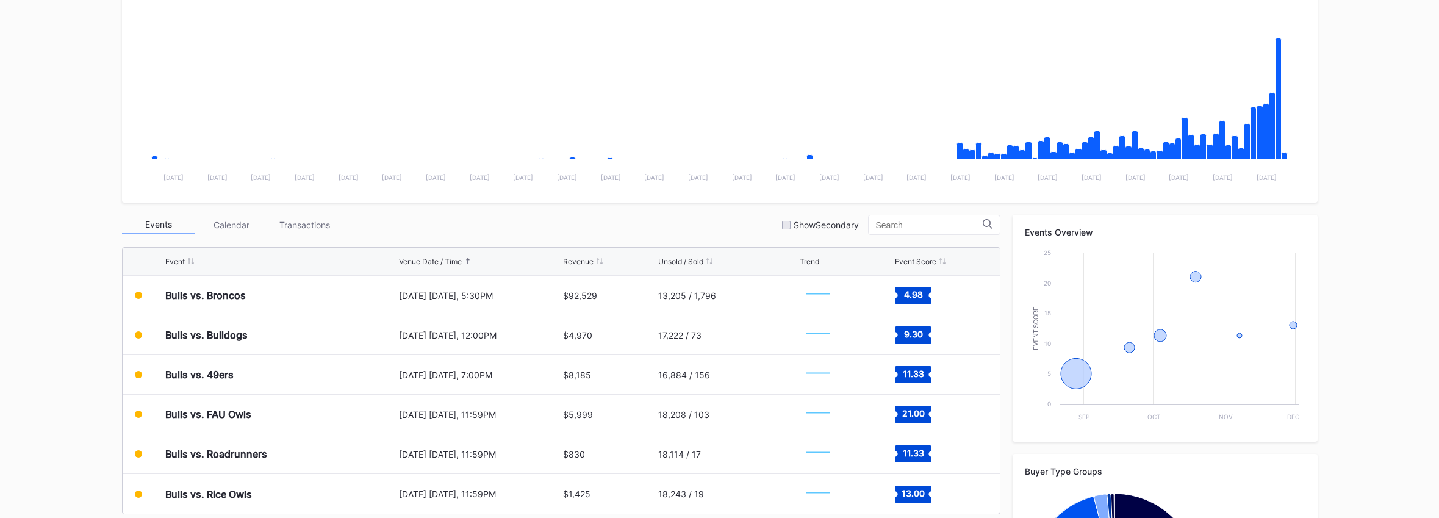
scroll to position [404, 0]
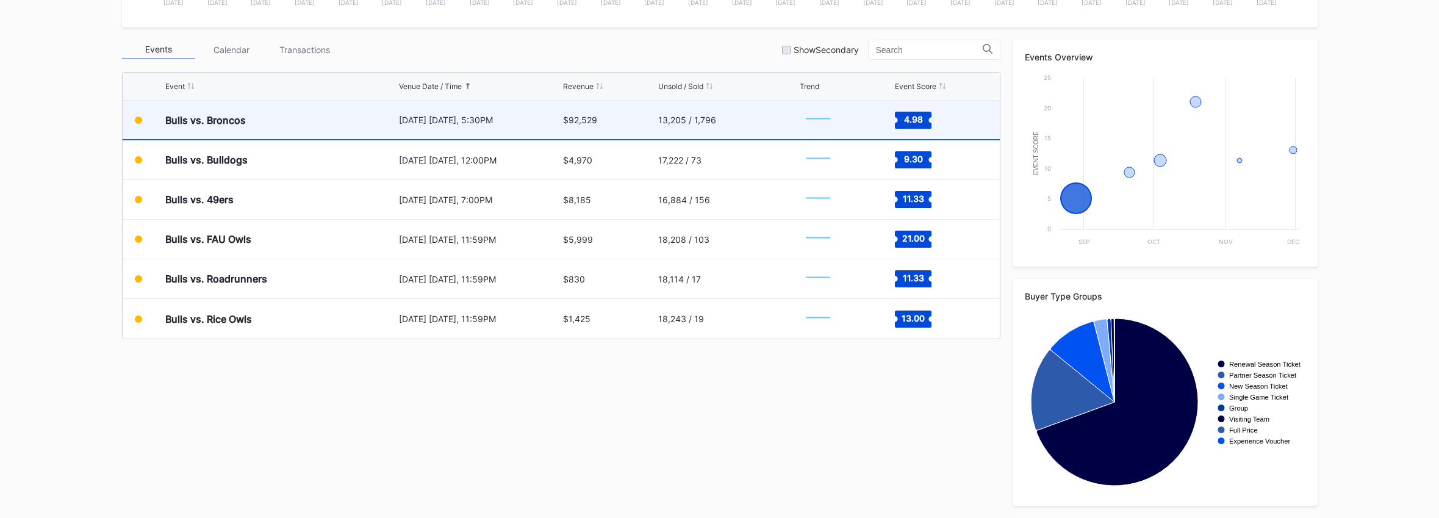
click at [759, 102] on div "13,205 / 1,796" at bounding box center [727, 120] width 138 height 38
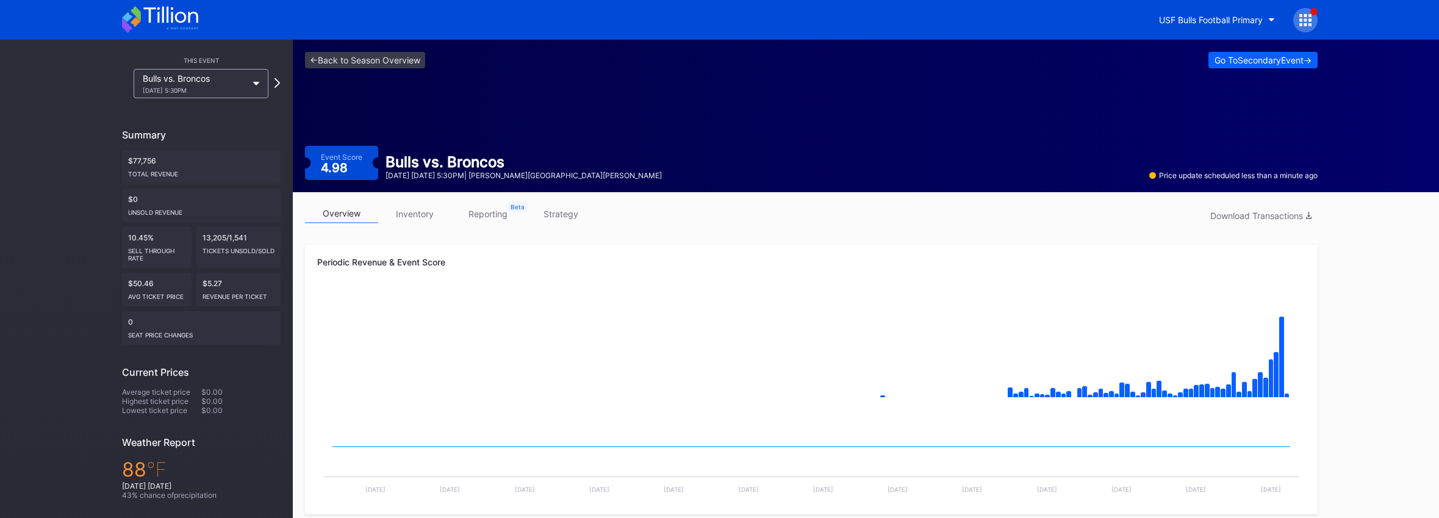
click at [339, 116] on div "<- Back to Season Overview Go To Secondary Event -> Event Score 4.98 Bulls vs. …" at bounding box center [811, 116] width 1037 height 152
click at [351, 62] on link "<- Back to Season Overview" at bounding box center [365, 60] width 120 height 16
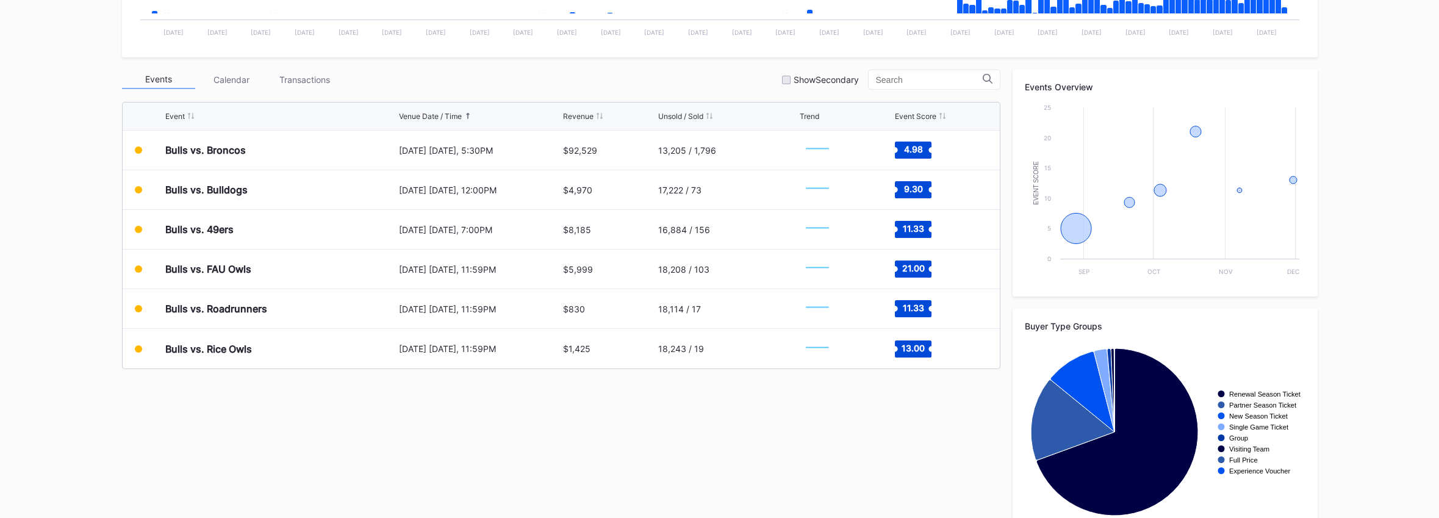
scroll to position [404, 0]
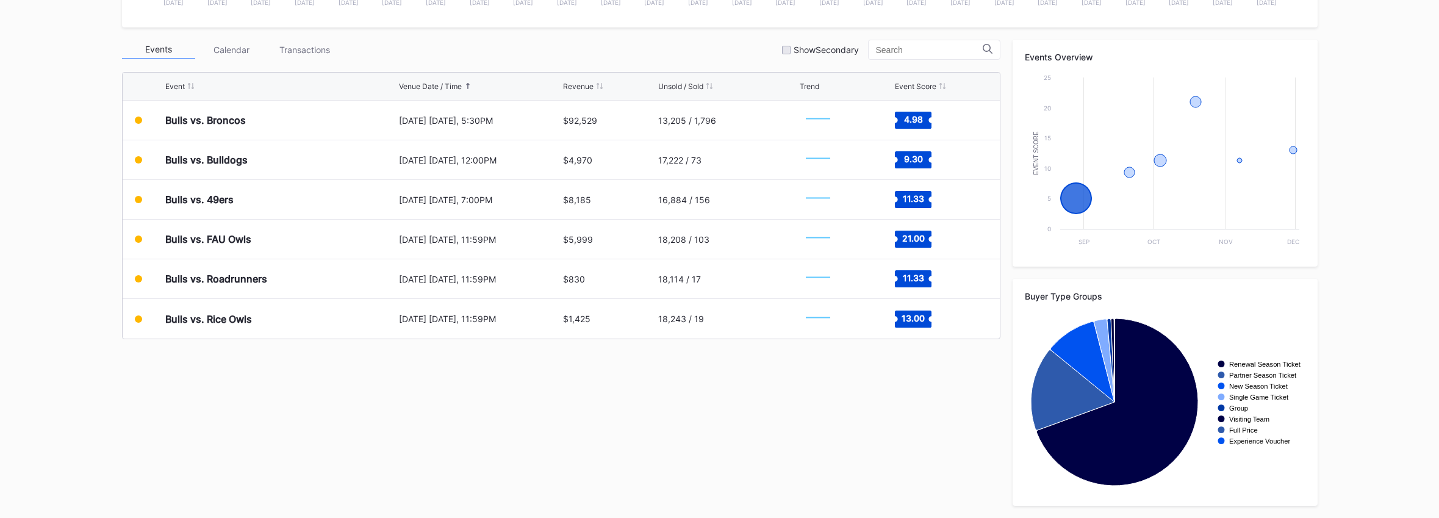
click at [617, 131] on div "$92,529" at bounding box center [609, 120] width 92 height 39
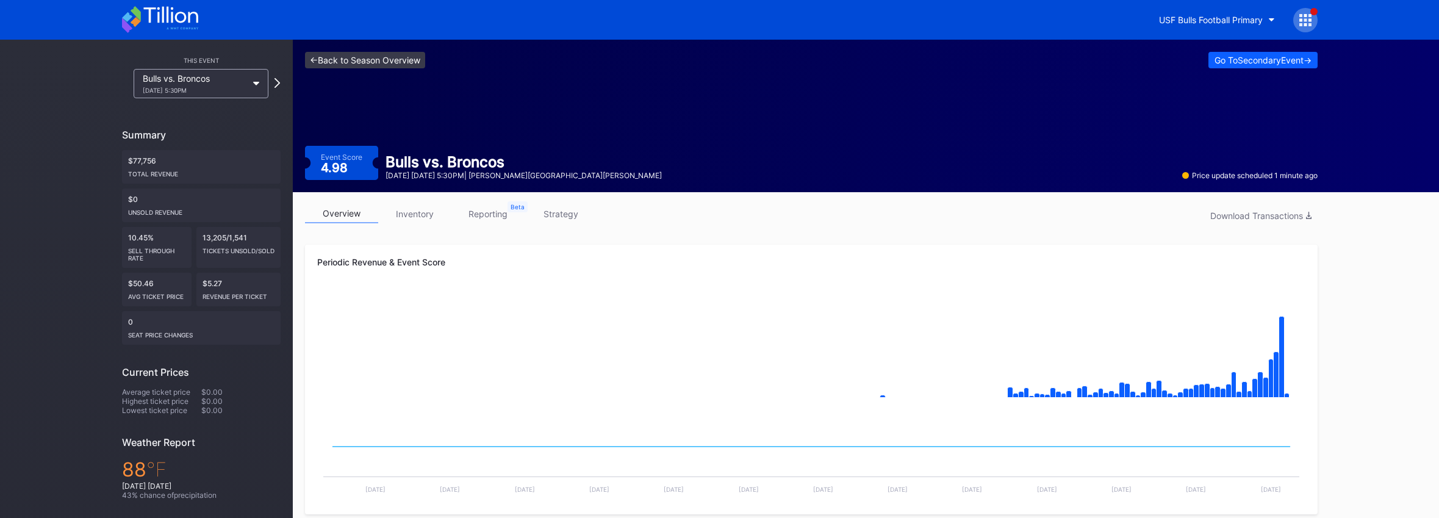
click at [378, 57] on link "<- Back to Season Overview" at bounding box center [365, 60] width 120 height 16
